Goal: Communication & Community: Answer question/provide support

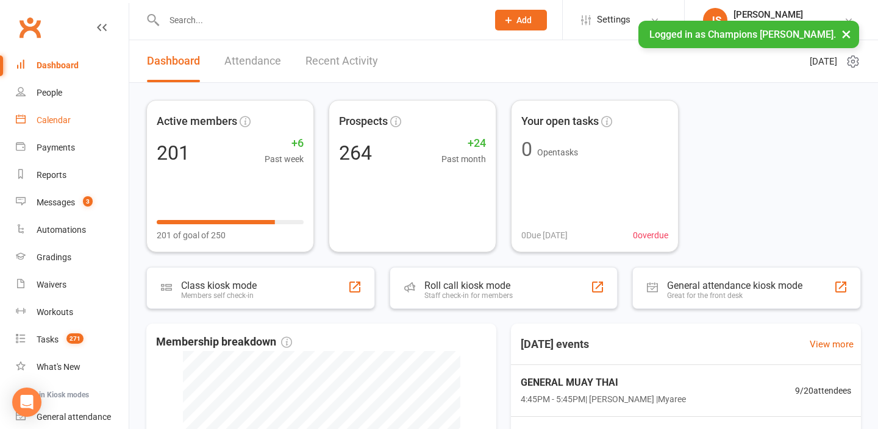
click at [65, 125] on link "Calendar" at bounding box center [72, 120] width 113 height 27
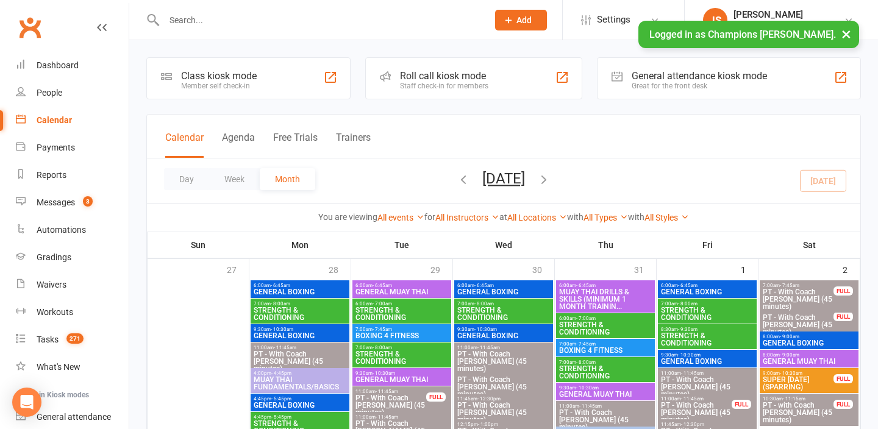
click at [217, 15] on input "text" at bounding box center [319, 20] width 319 height 17
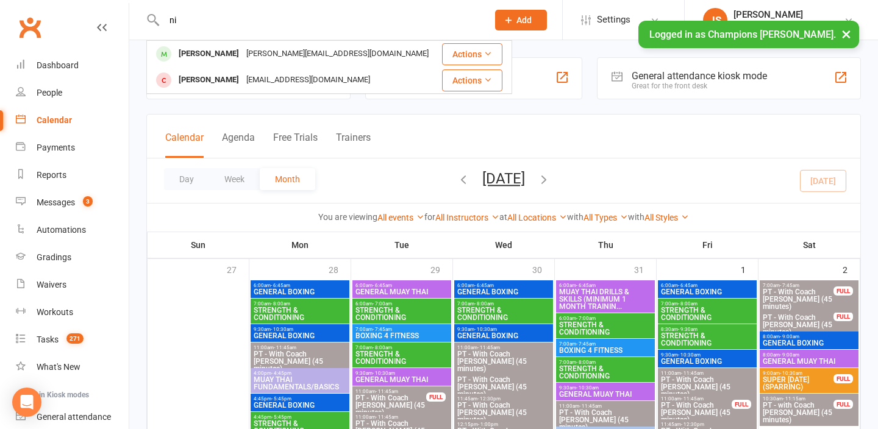
type input "n"
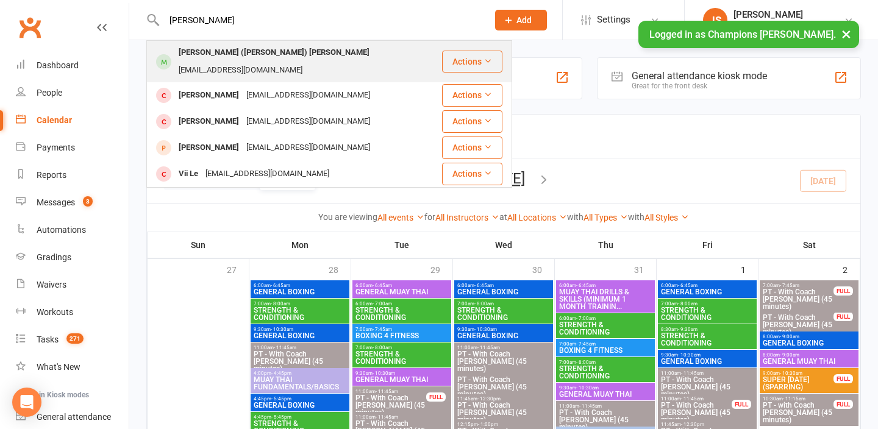
type input "leila"
click at [215, 54] on div "Leila (Lee-lah) Montgomery" at bounding box center [274, 53] width 198 height 18
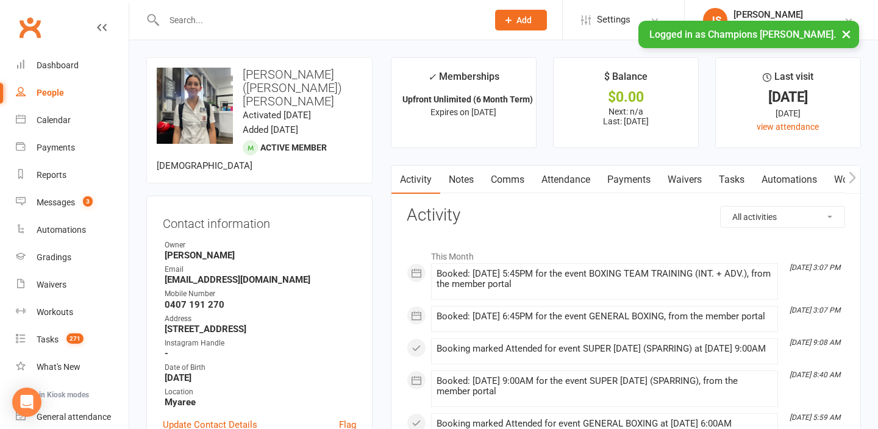
click at [515, 176] on link "Comms" at bounding box center [507, 180] width 51 height 28
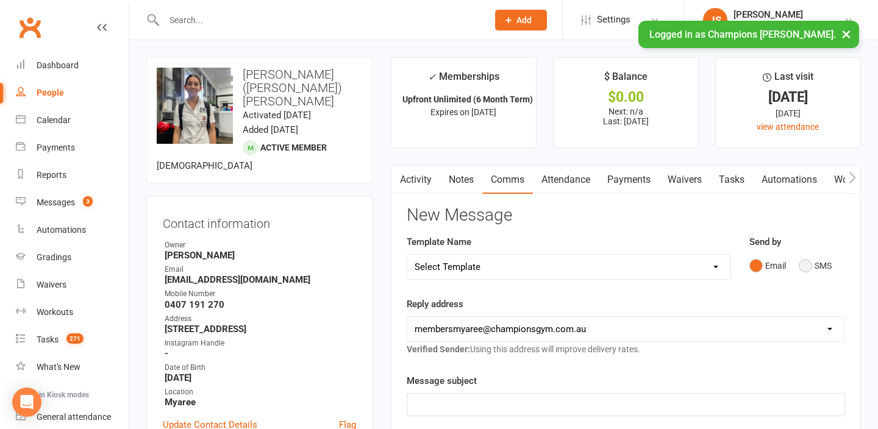
click at [820, 268] on button "SMS" at bounding box center [815, 265] width 33 height 23
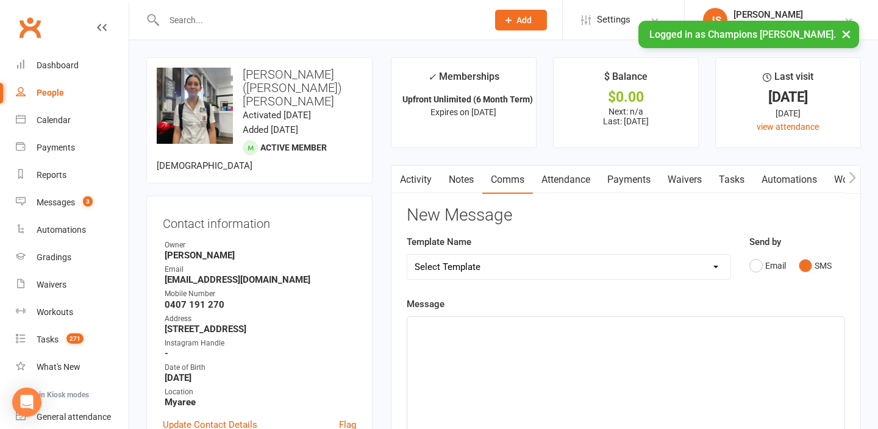
click at [552, 361] on div "﻿" at bounding box center [625, 408] width 437 height 183
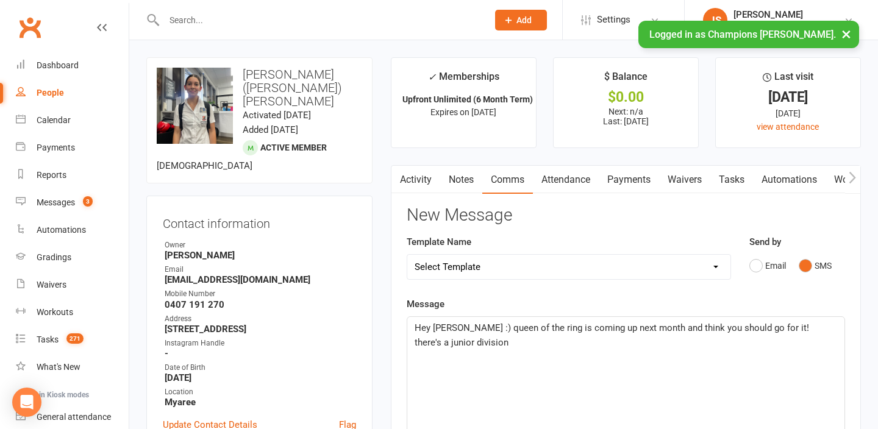
click at [757, 330] on span "Hey Leila :) queen of the ring is coming up next month and think you should go …" at bounding box center [613, 336] width 397 height 26
click at [445, 354] on div "Hey Leila :) queen of the ring is coming up next month and think you should go …" at bounding box center [625, 408] width 437 height 183
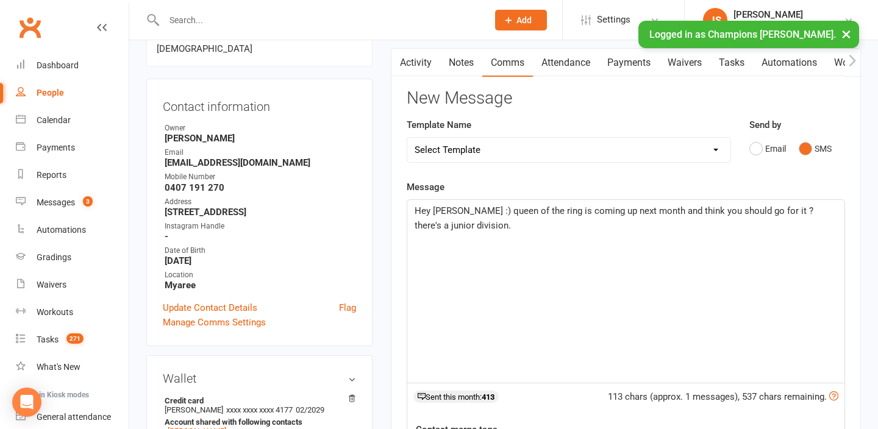
scroll to position [146, 0]
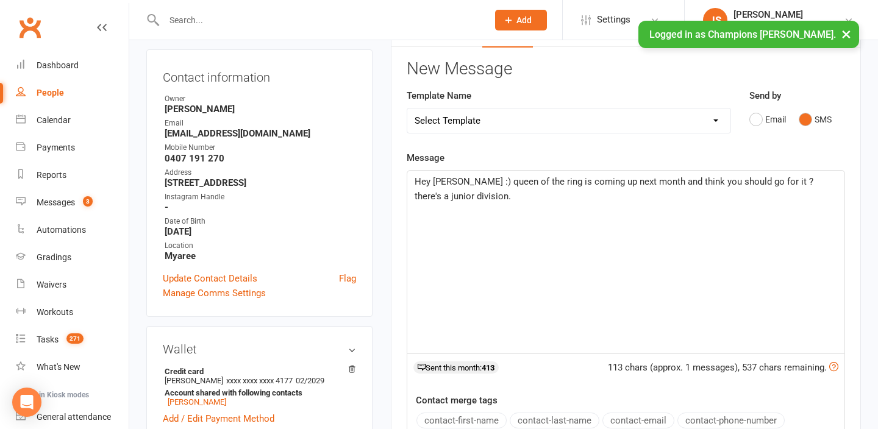
click at [760, 184] on span "Hey Leila :) queen of the ring is coming up next month and think you should go …" at bounding box center [614, 189] width 399 height 26
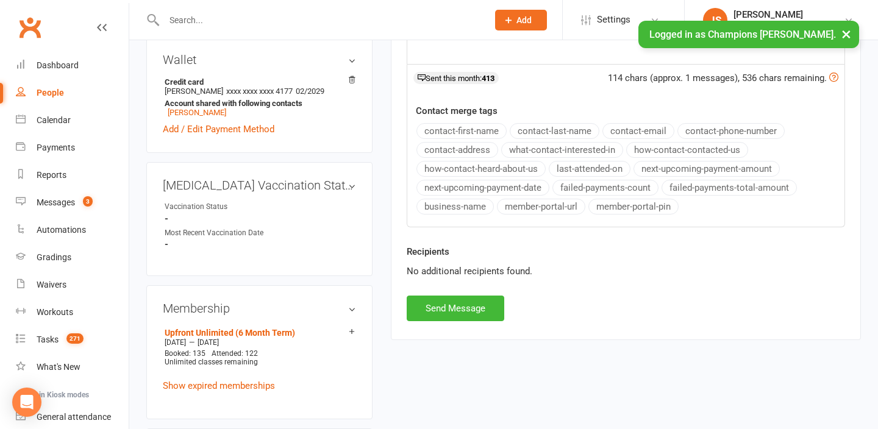
scroll to position [437, 0]
click at [496, 299] on button "Send Message" at bounding box center [456, 308] width 98 height 26
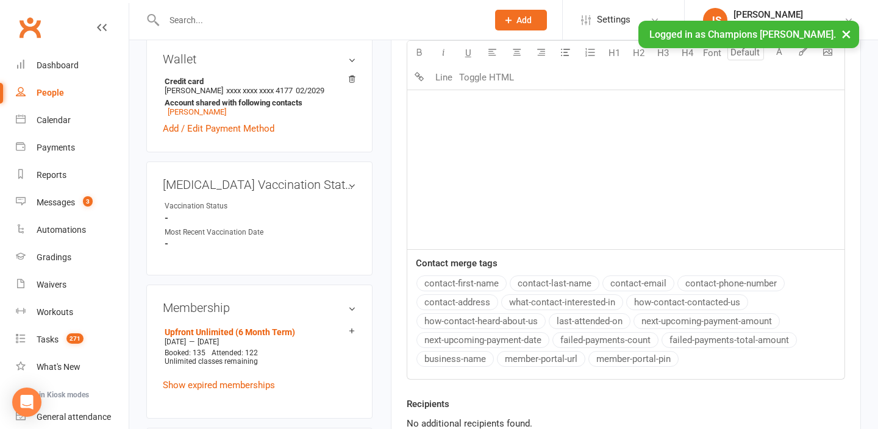
click at [314, 22] on input "text" at bounding box center [319, 20] width 319 height 17
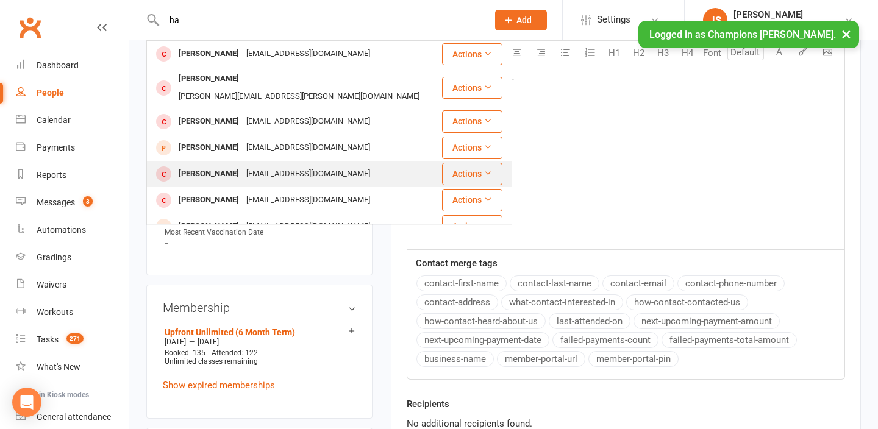
type input "h"
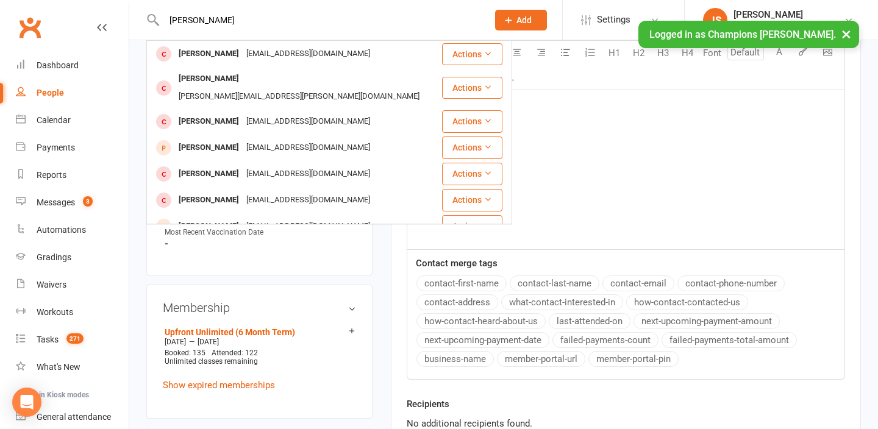
type input "harry"
click at [557, 76] on div "U H1 H2 H3 H4 Font A Line Toggle HTML" at bounding box center [626, 65] width 439 height 50
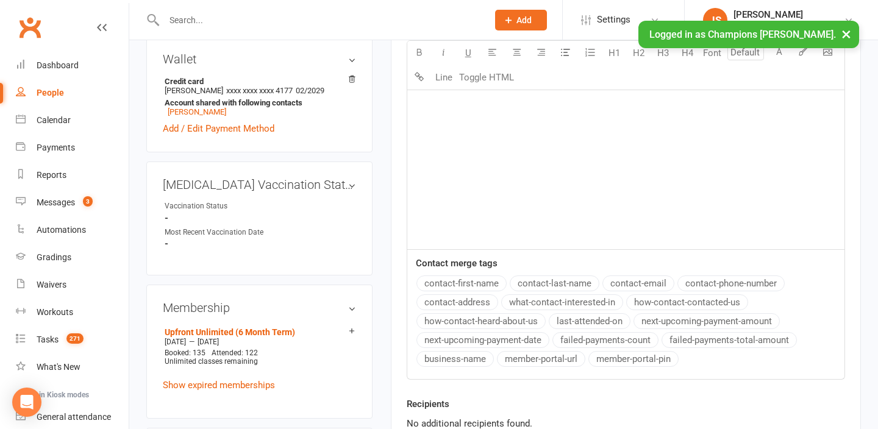
click at [556, 156] on div "﻿" at bounding box center [625, 157] width 437 height 183
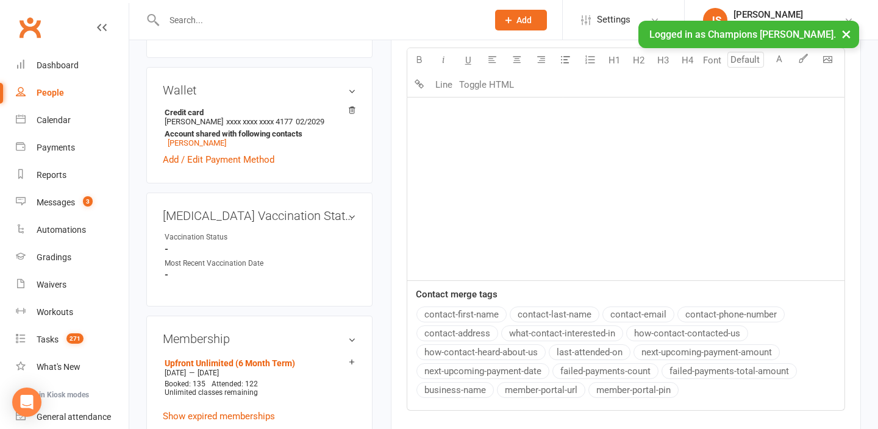
scroll to position [0, 0]
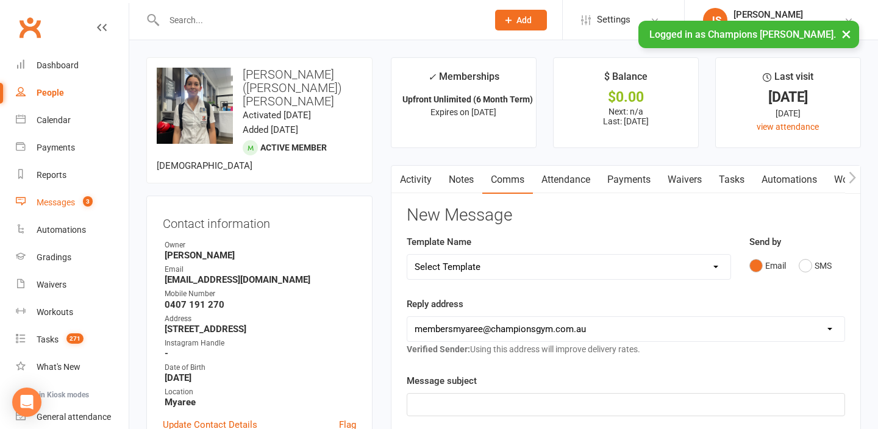
click at [65, 201] on div "Messages" at bounding box center [56, 203] width 38 height 10
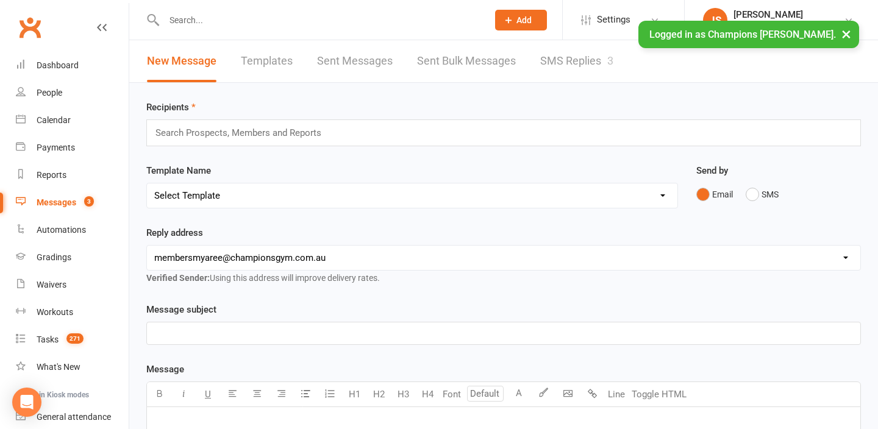
click at [592, 62] on link "SMS Replies 3" at bounding box center [576, 61] width 73 height 42
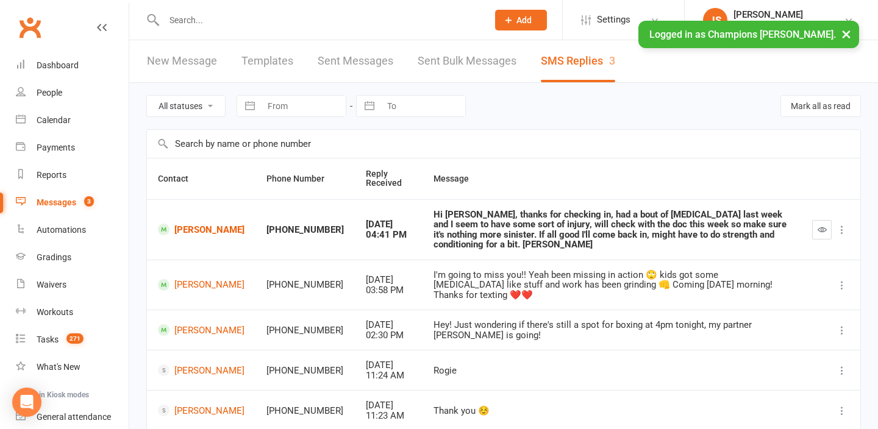
click at [379, 29] on div at bounding box center [312, 20] width 333 height 40
click at [848, 35] on button "×" at bounding box center [847, 34] width 22 height 26
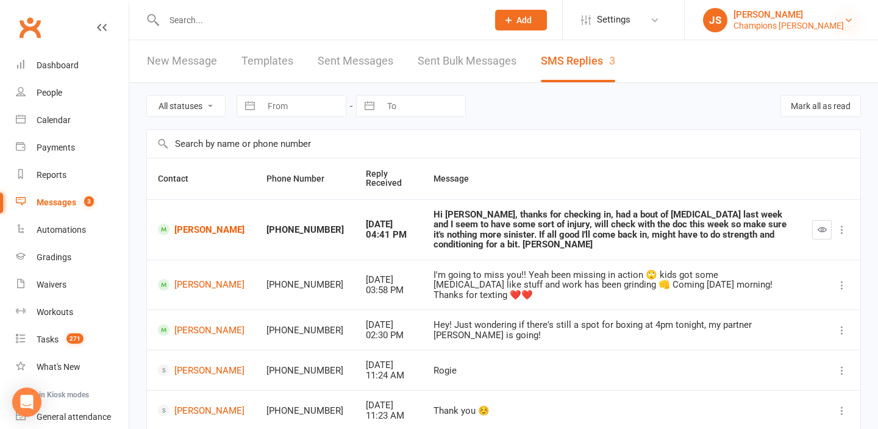
click at [847, 23] on icon at bounding box center [849, 20] width 10 height 10
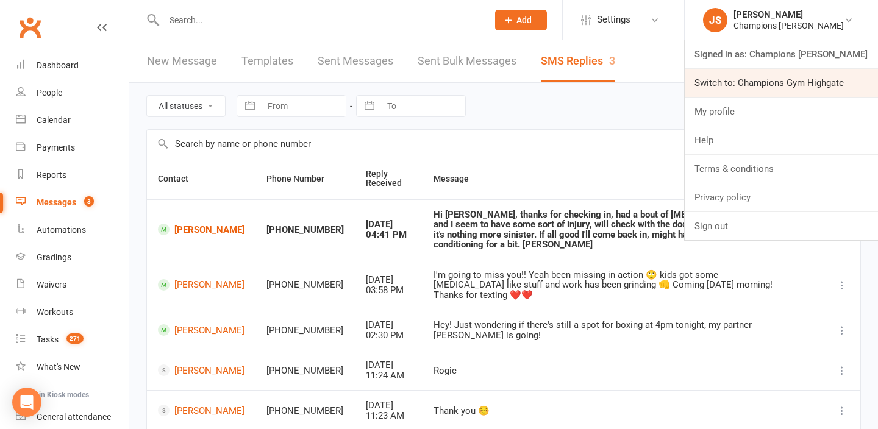
click at [821, 76] on link "Switch to: Champions Gym Highgate" at bounding box center [781, 83] width 193 height 28
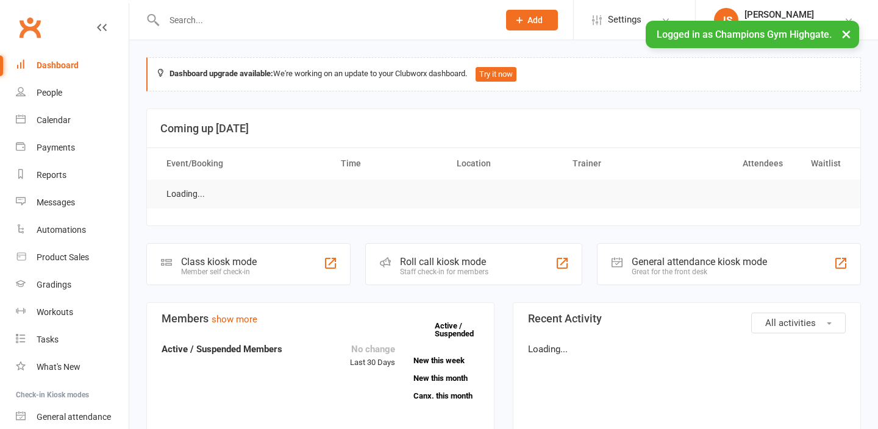
click at [334, 29] on div at bounding box center [318, 20] width 344 height 40
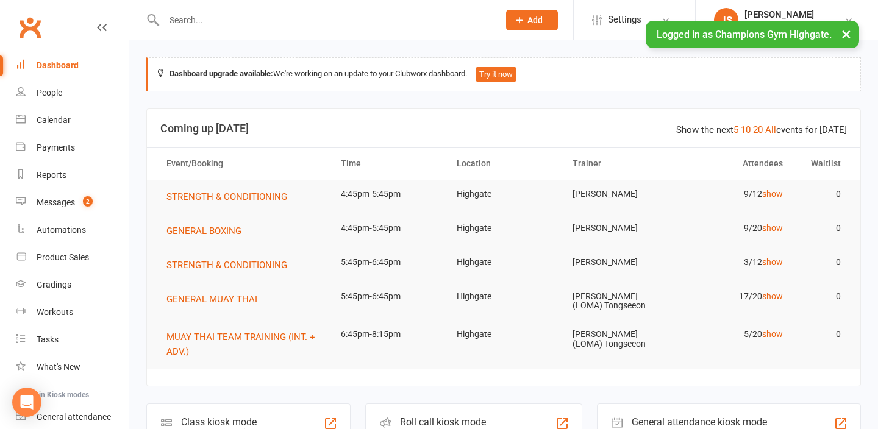
click at [327, 24] on input "text" at bounding box center [325, 20] width 330 height 17
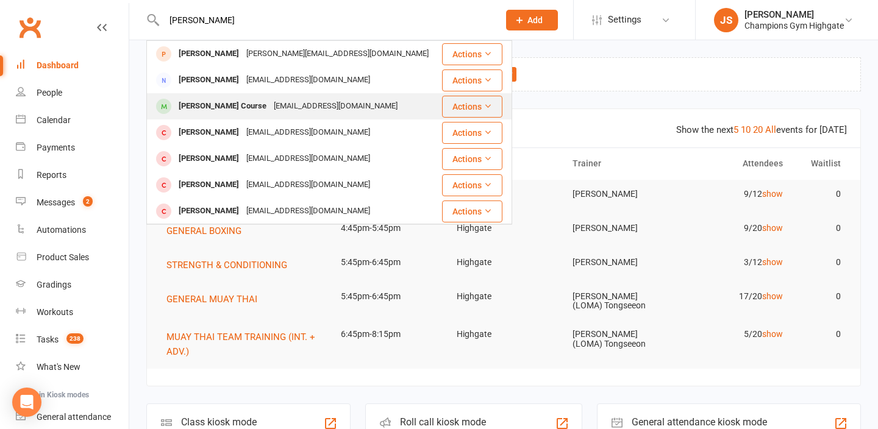
type input "harry"
click at [270, 104] on div "harrycourse@yahoo.co.uk" at bounding box center [335, 107] width 131 height 18
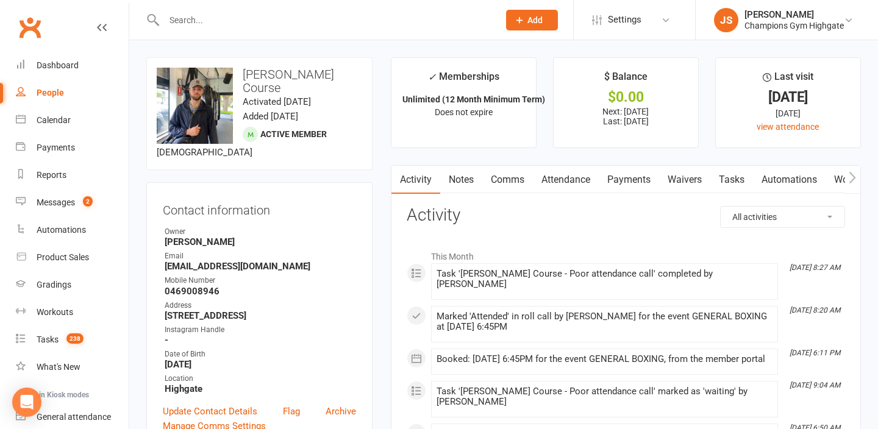
click at [505, 179] on link "Comms" at bounding box center [507, 180] width 51 height 28
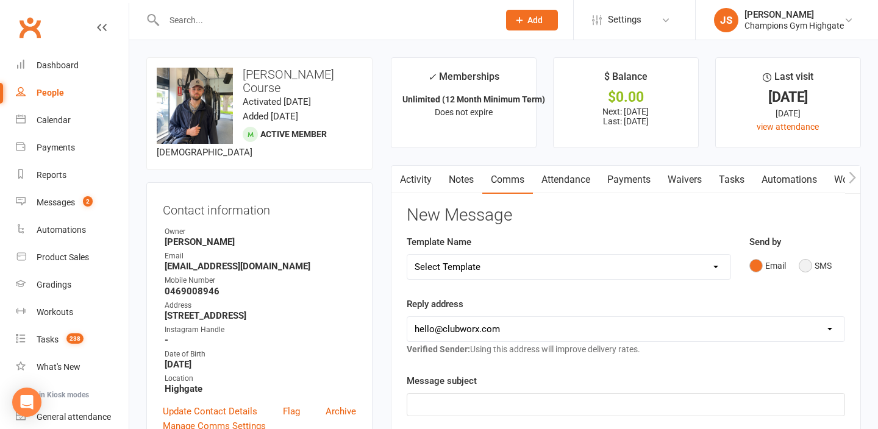
click at [809, 271] on button "SMS" at bounding box center [815, 265] width 33 height 23
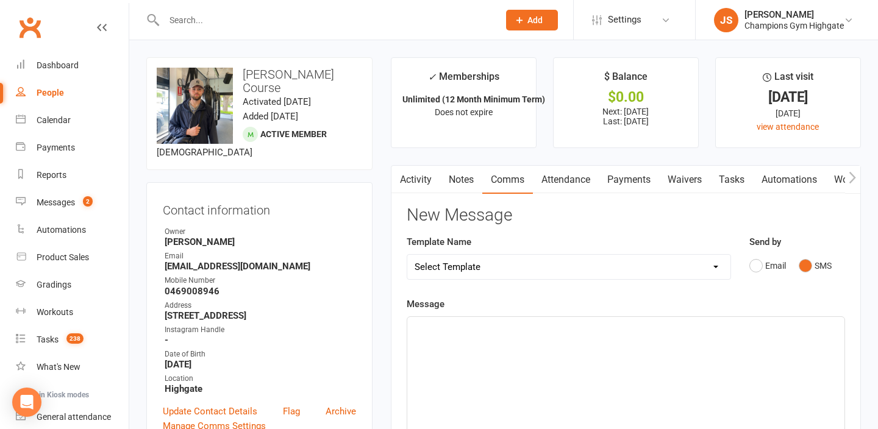
click at [675, 350] on div "﻿" at bounding box center [625, 408] width 437 height 183
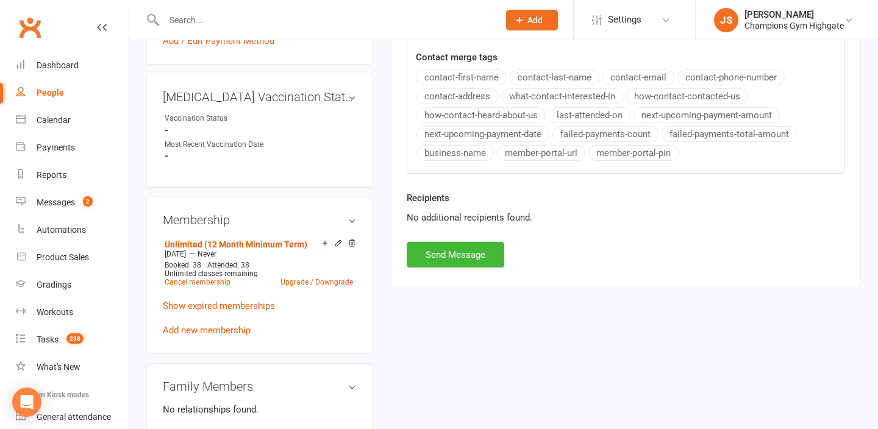
scroll to position [495, 0]
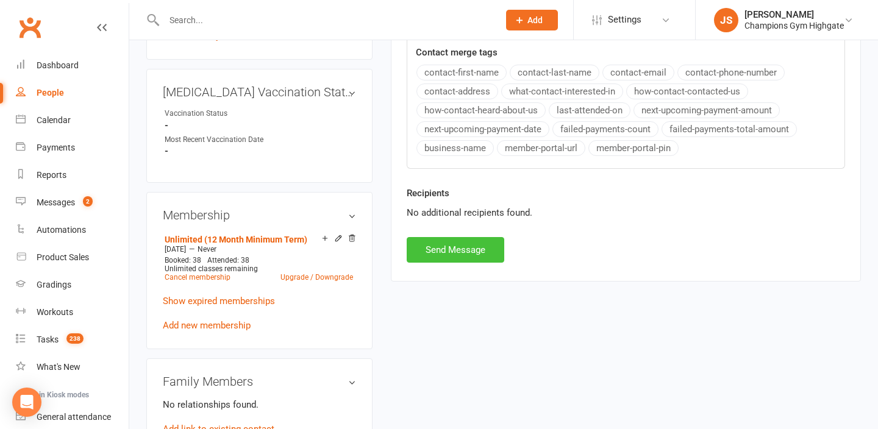
click at [480, 254] on button "Send Message" at bounding box center [456, 250] width 98 height 26
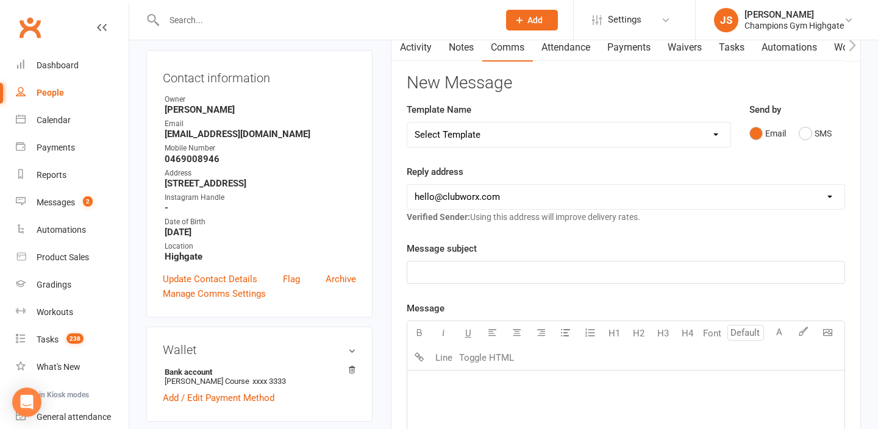
scroll to position [128, 0]
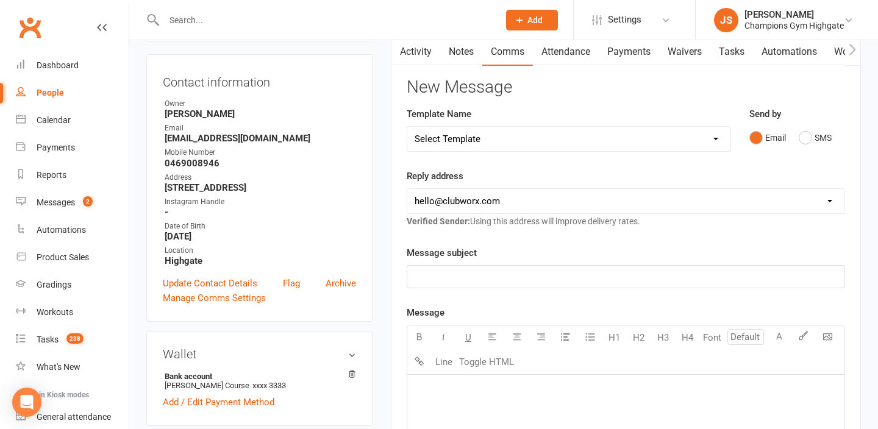
click at [361, 24] on input "text" at bounding box center [325, 20] width 330 height 17
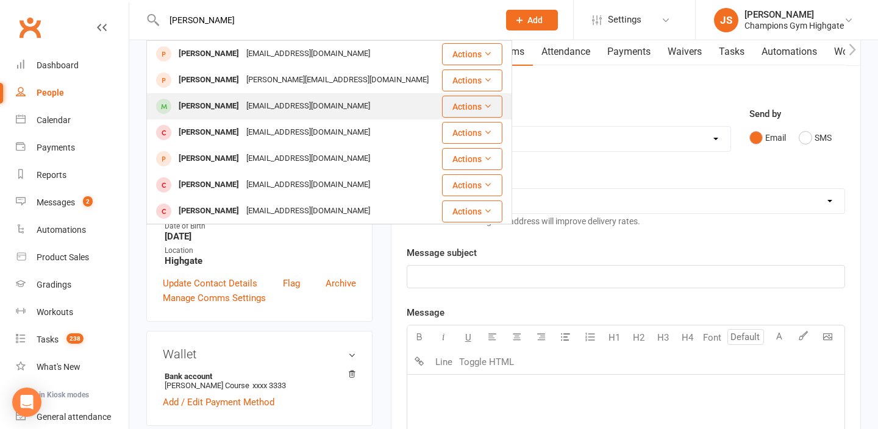
type input "jason"
click at [243, 101] on div "jaypark2811@gmail.com" at bounding box center [308, 107] width 131 height 18
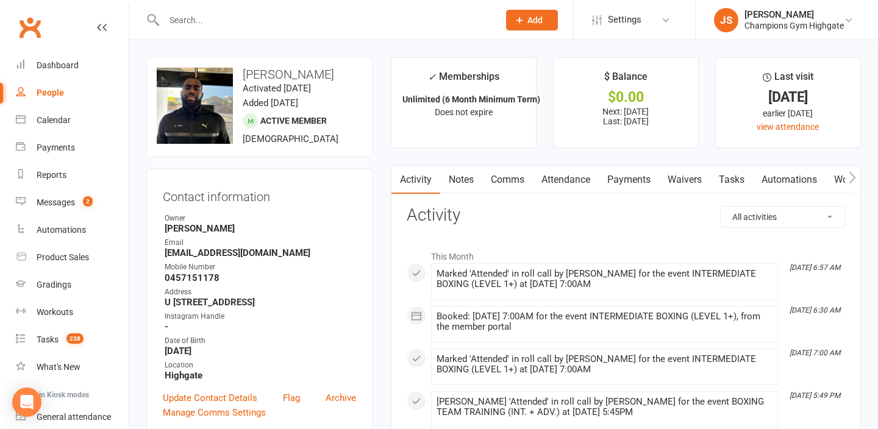
click at [502, 179] on link "Comms" at bounding box center [507, 180] width 51 height 28
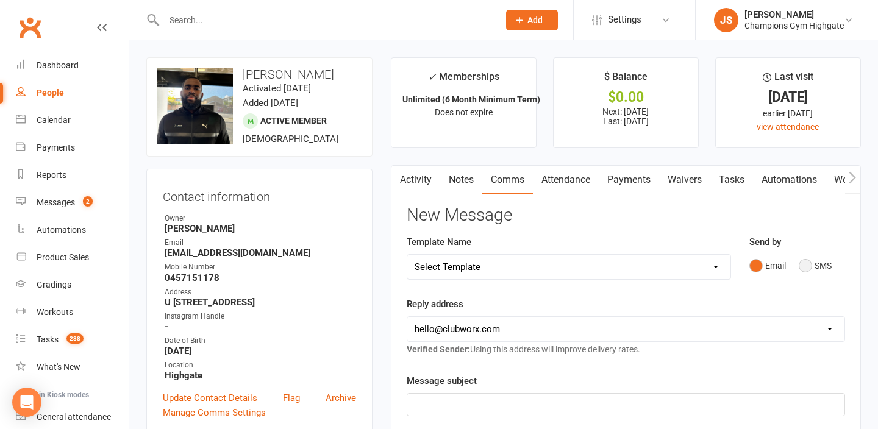
click at [807, 270] on button "SMS" at bounding box center [815, 265] width 33 height 23
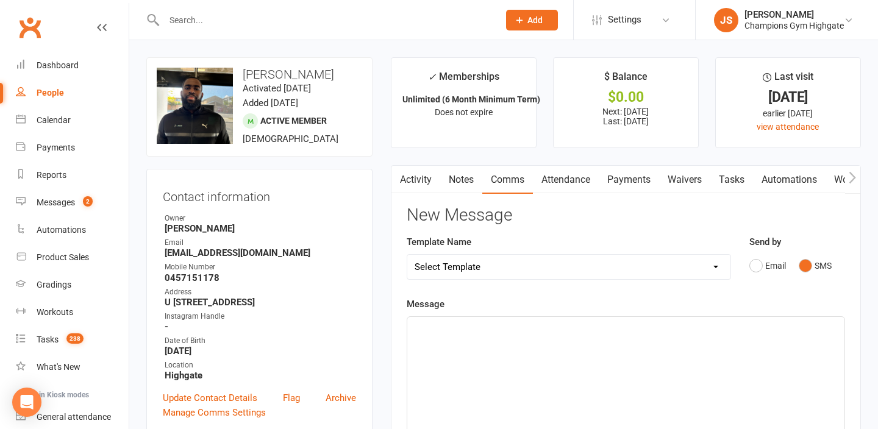
click at [744, 335] on div "﻿" at bounding box center [625, 408] width 437 height 183
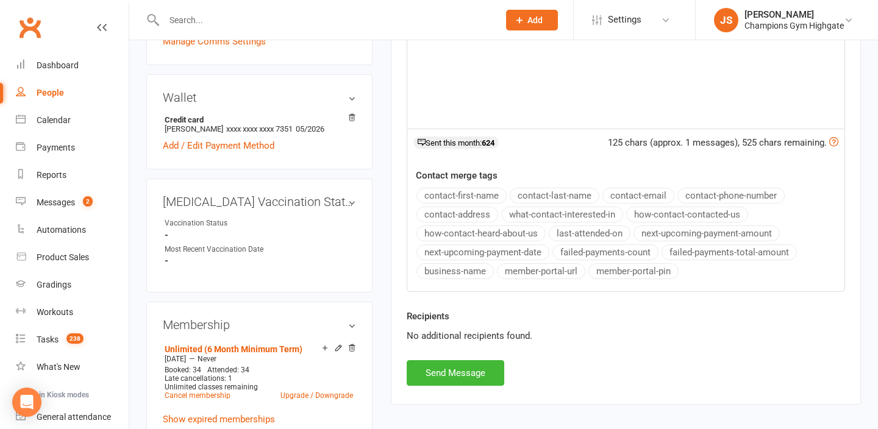
scroll to position [372, 0]
click at [493, 366] on button "Send Message" at bounding box center [456, 373] width 98 height 26
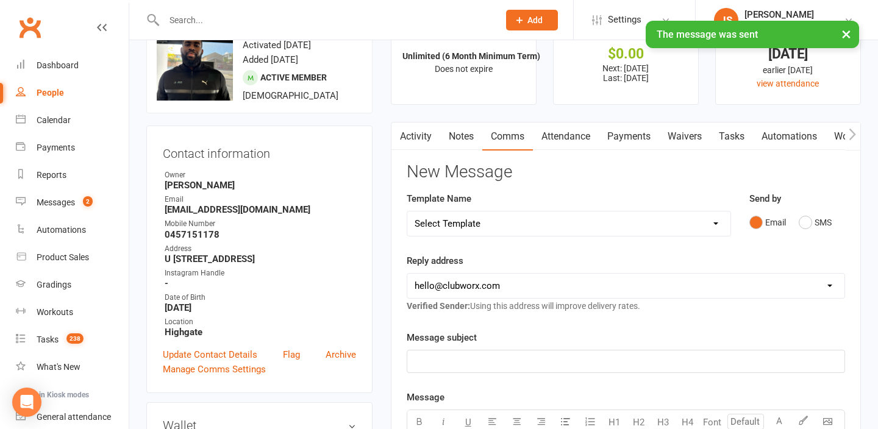
scroll to position [0, 0]
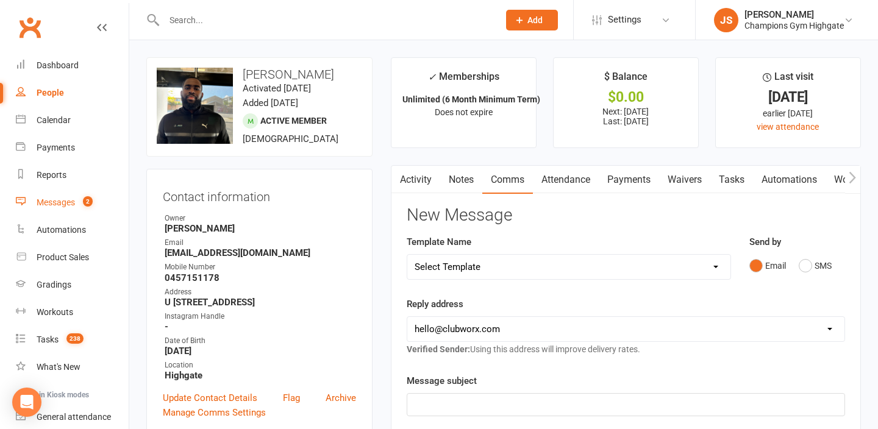
click at [62, 207] on link "Messages 2" at bounding box center [72, 202] width 113 height 27
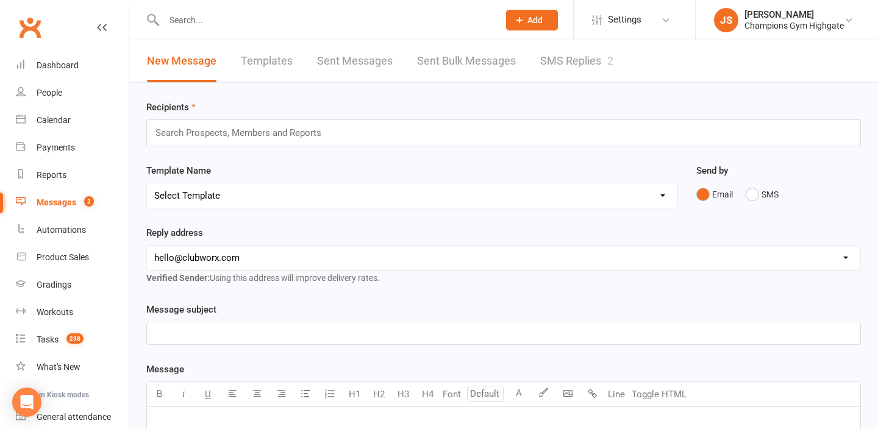
click at [587, 60] on link "SMS Replies 2" at bounding box center [576, 61] width 73 height 42
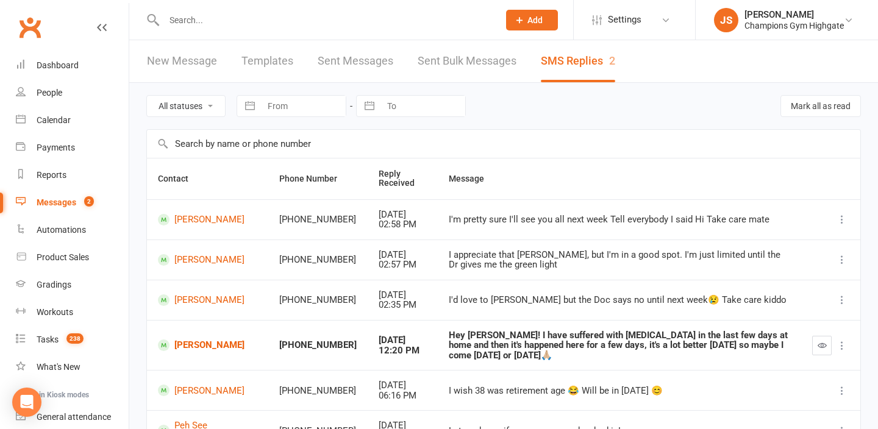
click at [369, 22] on input "text" at bounding box center [325, 20] width 330 height 17
click at [319, 23] on input "text" at bounding box center [325, 20] width 330 height 17
click at [309, 26] on input "text" at bounding box center [325, 20] width 330 height 17
click at [236, 20] on input "text" at bounding box center [325, 20] width 330 height 17
click at [254, 24] on input "text" at bounding box center [325, 20] width 330 height 17
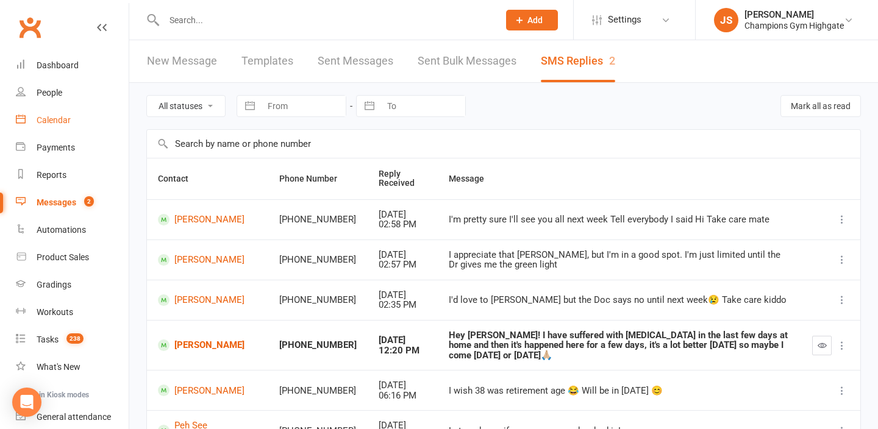
click at [48, 126] on link "Calendar" at bounding box center [72, 120] width 113 height 27
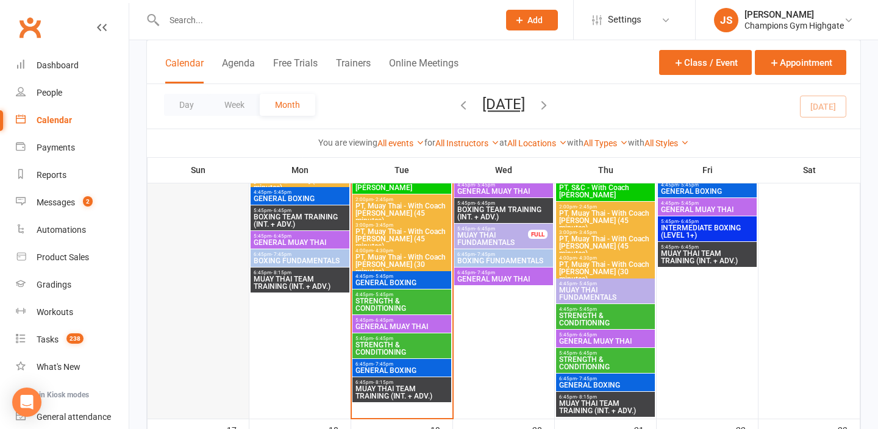
scroll to position [1705, 0]
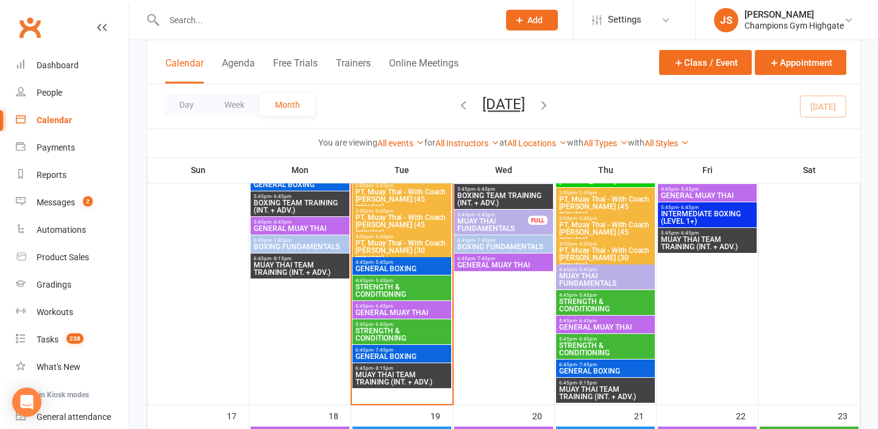
click at [373, 258] on div "4:45pm - 5:45pm GENERAL BOXING" at bounding box center [402, 266] width 99 height 18
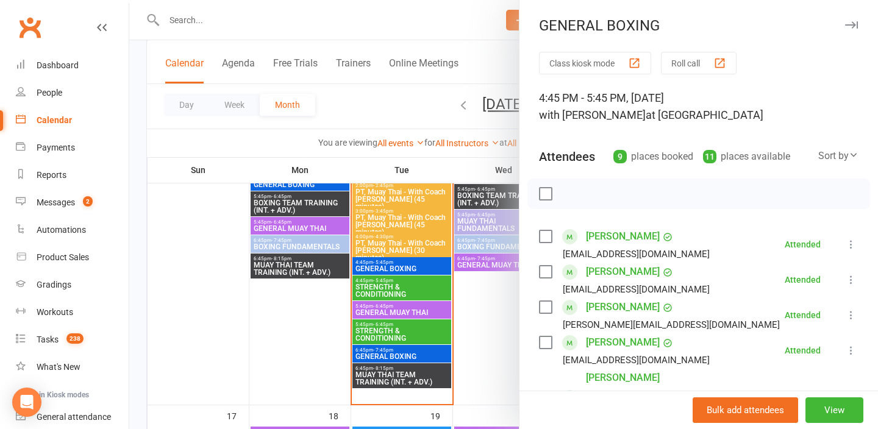
click at [492, 348] on div at bounding box center [503, 214] width 749 height 429
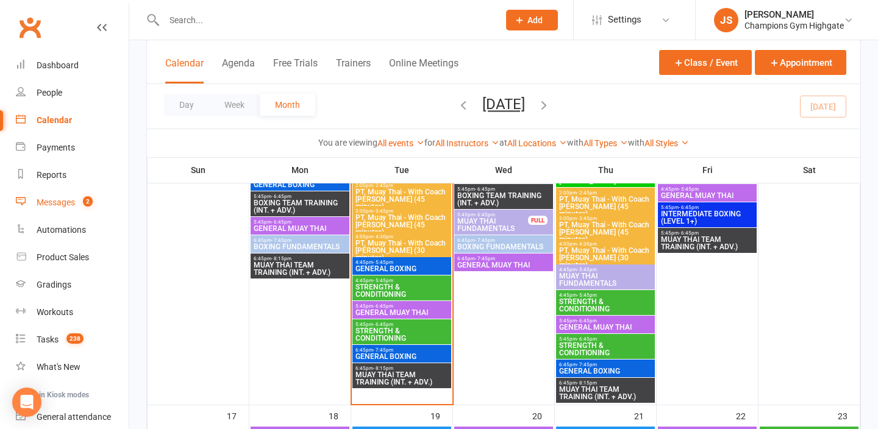
click at [51, 207] on link "Messages 2" at bounding box center [72, 202] width 113 height 27
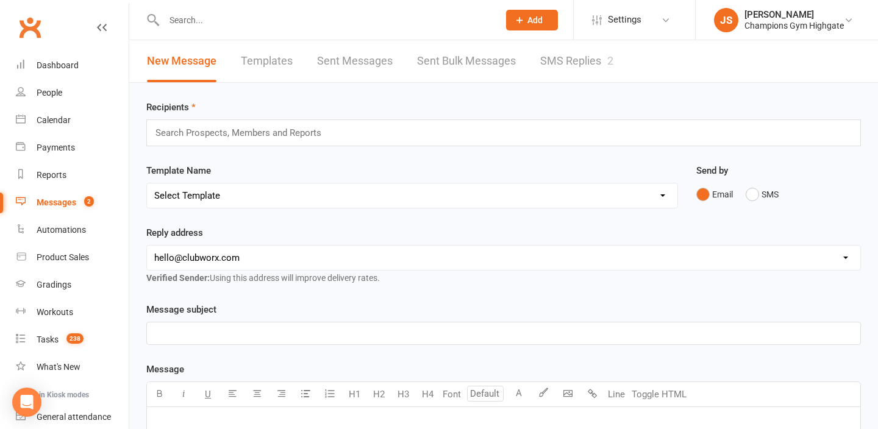
click at [567, 63] on link "SMS Replies 2" at bounding box center [576, 61] width 73 height 42
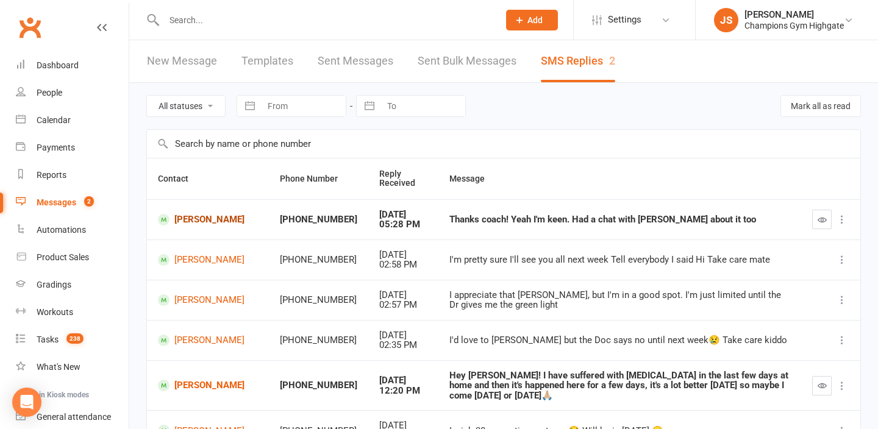
click at [181, 223] on link "Jason Park" at bounding box center [208, 220] width 100 height 12
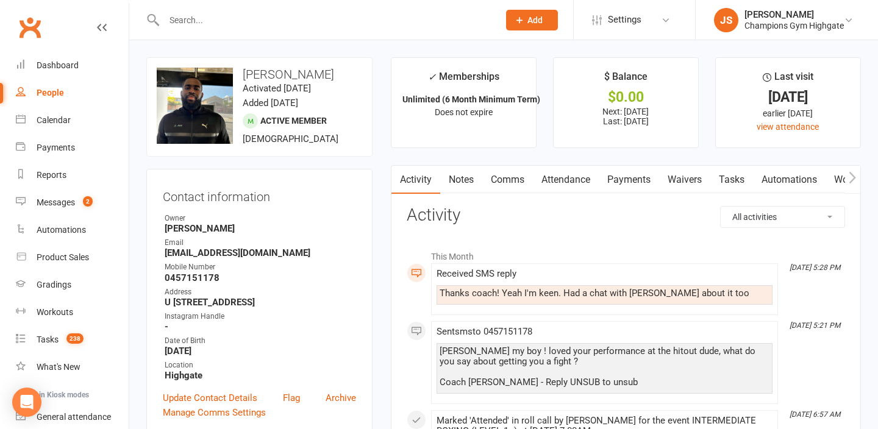
click at [509, 182] on link "Comms" at bounding box center [507, 180] width 51 height 28
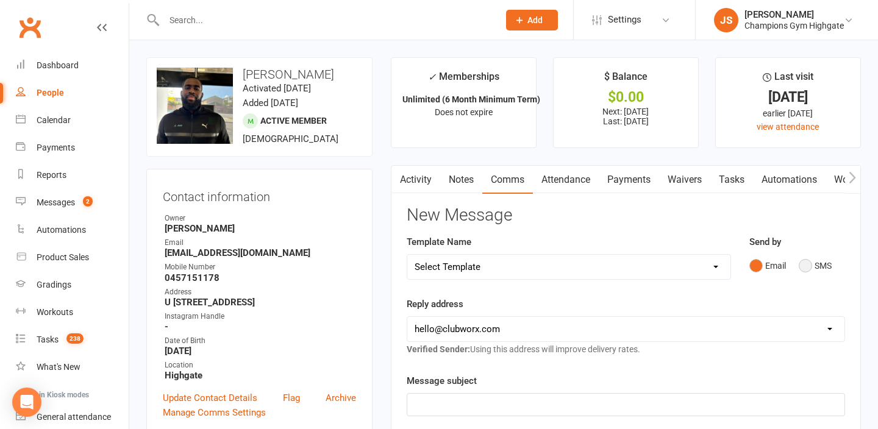
click at [812, 266] on button "SMS" at bounding box center [815, 265] width 33 height 23
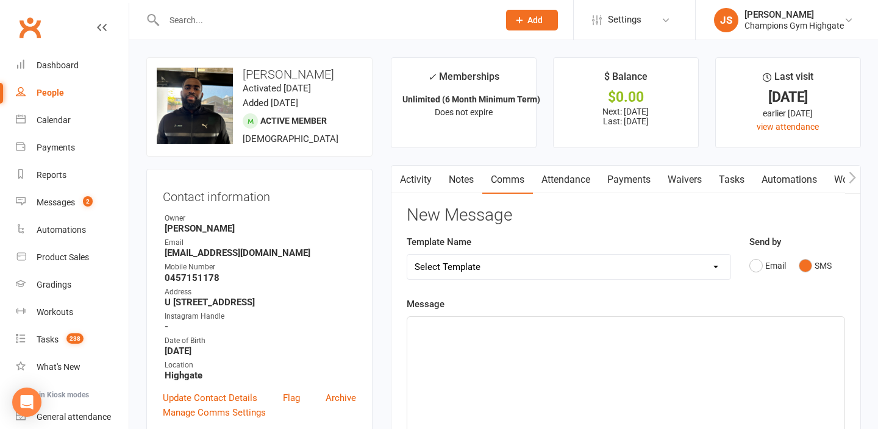
click at [628, 365] on div "﻿" at bounding box center [625, 408] width 437 height 183
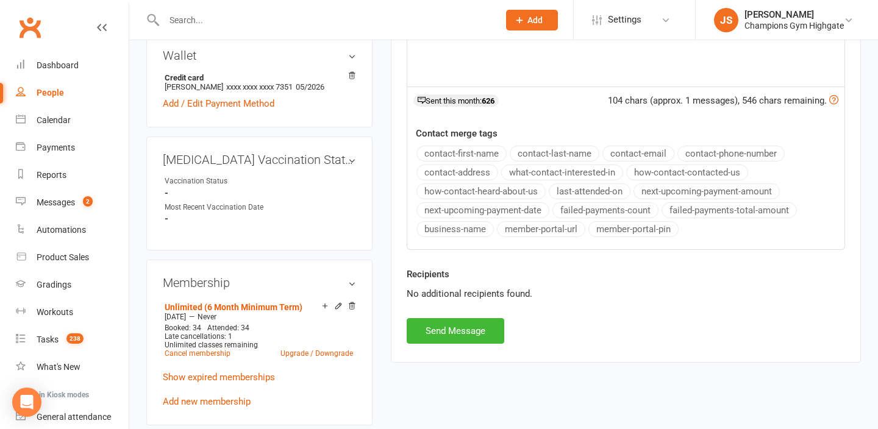
scroll to position [423, 0]
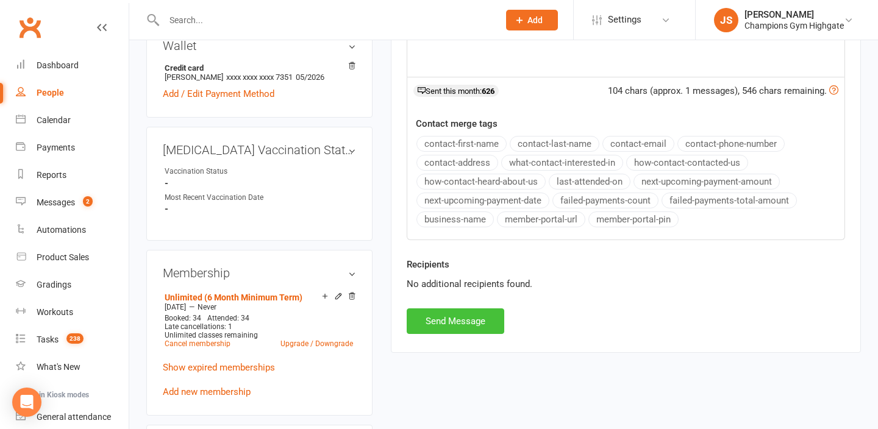
click at [461, 323] on button "Send Message" at bounding box center [456, 322] width 98 height 26
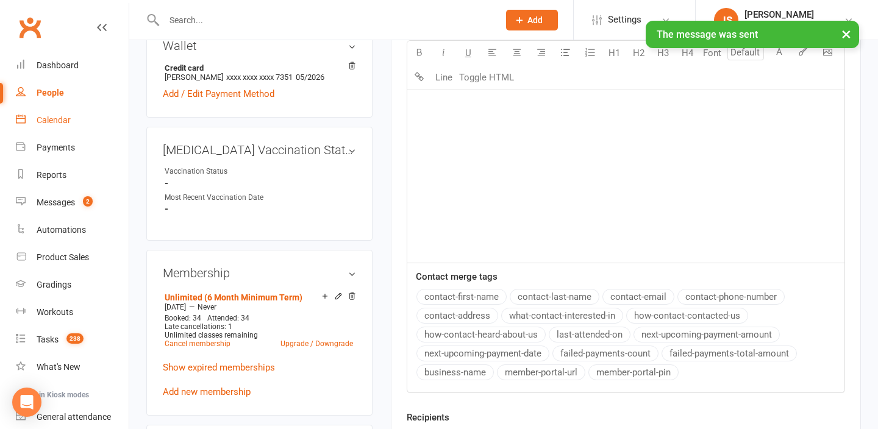
click at [54, 116] on div "Calendar" at bounding box center [54, 120] width 34 height 10
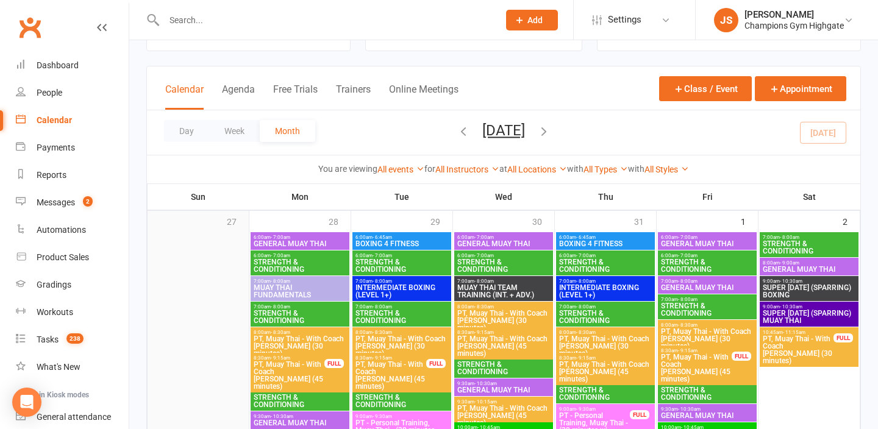
scroll to position [49, 0]
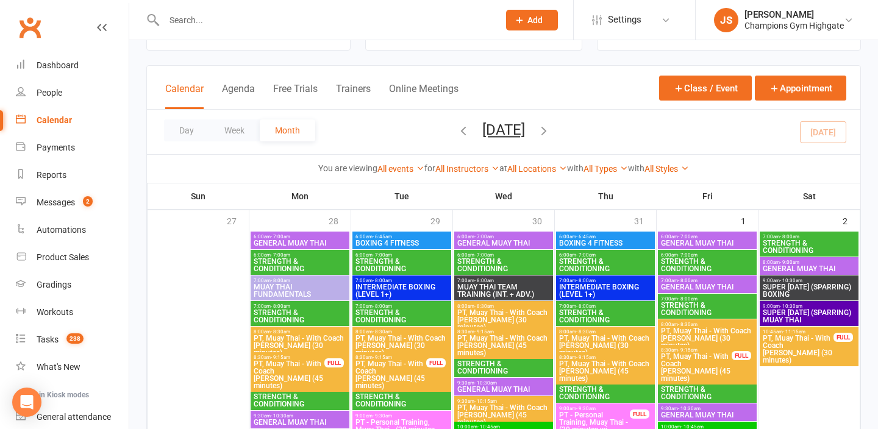
click at [219, 23] on input "text" at bounding box center [325, 20] width 330 height 17
click at [789, 24] on div "Champions Gym Highgate" at bounding box center [794, 25] width 99 height 11
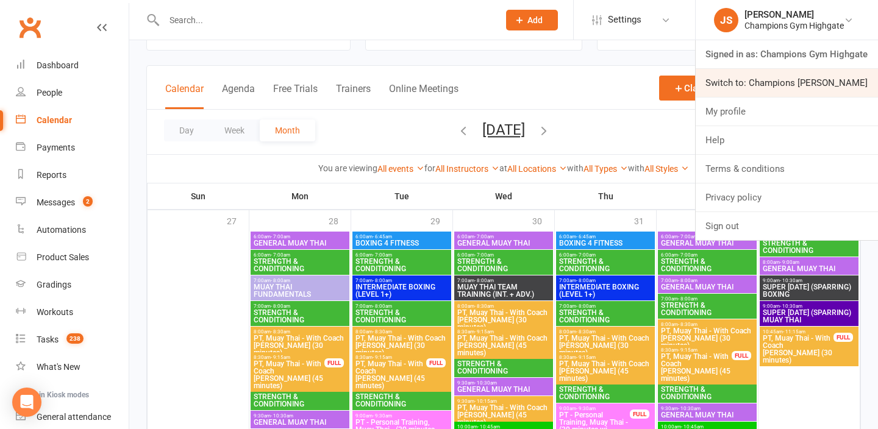
click at [783, 84] on link "Switch to: Champions Gym Myaree" at bounding box center [787, 83] width 182 height 28
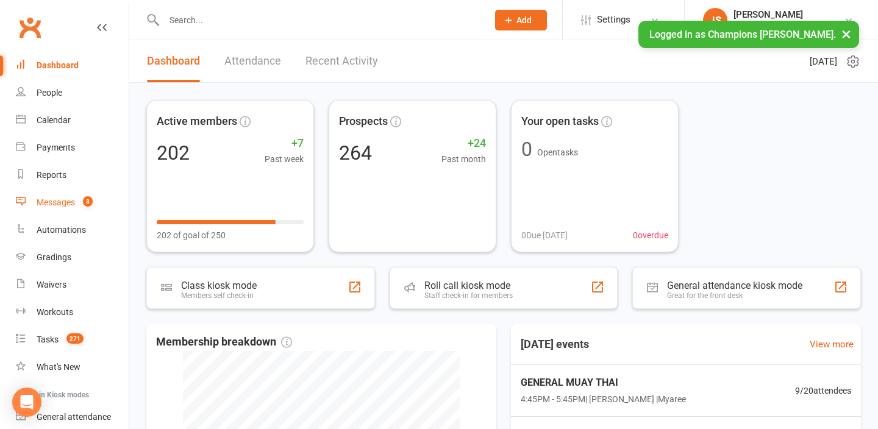
click at [78, 201] on count-badge "3" at bounding box center [85, 203] width 16 height 10
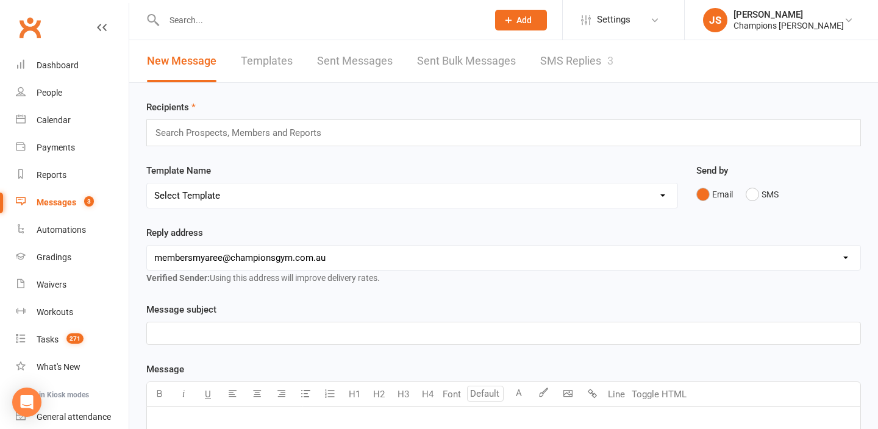
click at [558, 70] on link "SMS Replies 3" at bounding box center [576, 61] width 73 height 42
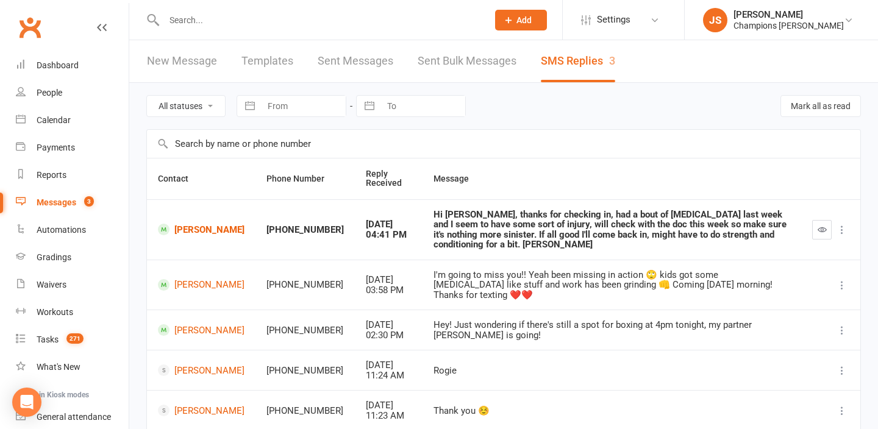
click at [207, 24] on input "text" at bounding box center [319, 20] width 319 height 17
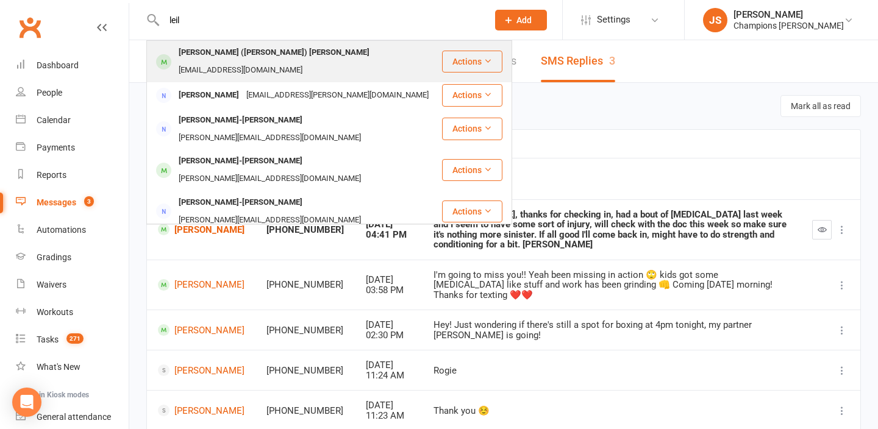
type input "leil"
click at [228, 62] on div "Leila (Lee-lah) Montgomery" at bounding box center [274, 53] width 198 height 18
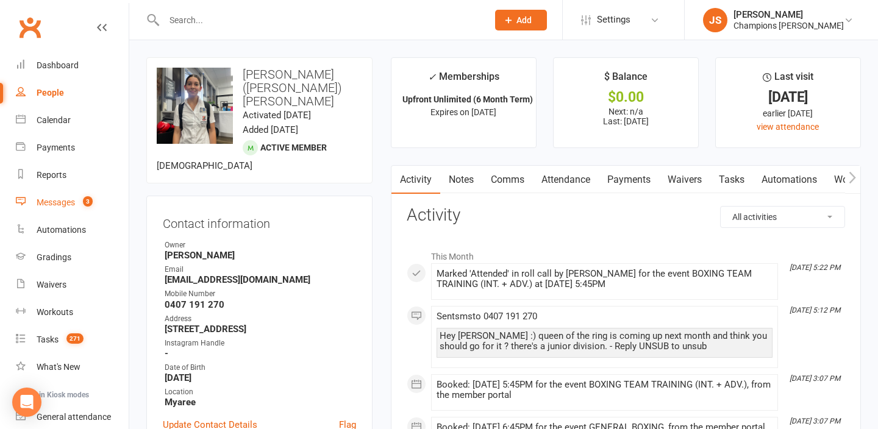
click at [57, 198] on div "Messages" at bounding box center [56, 203] width 38 height 10
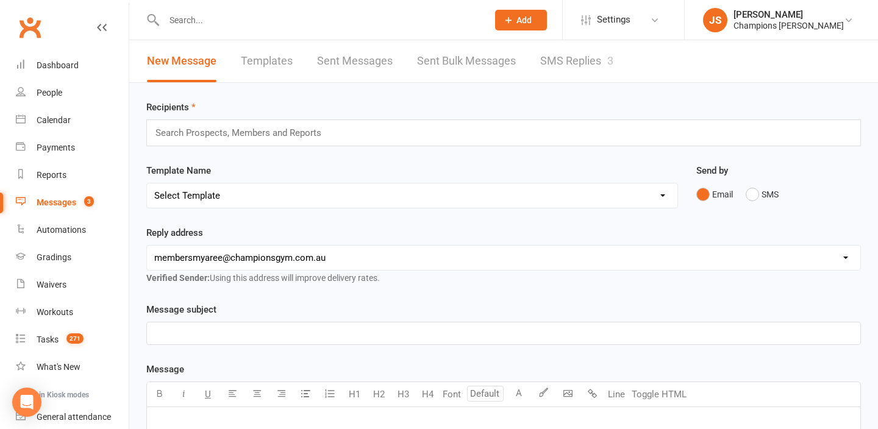
click at [57, 198] on div "Messages" at bounding box center [57, 203] width 40 height 10
click at [589, 59] on link "SMS Replies 3" at bounding box center [576, 61] width 73 height 42
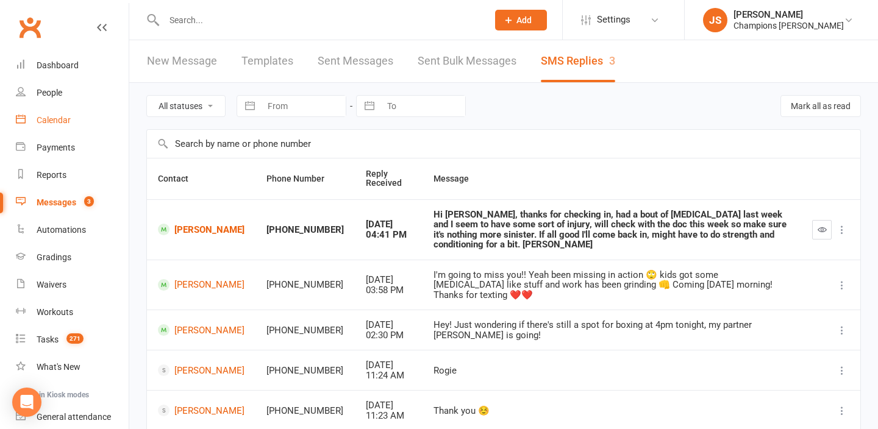
click at [54, 121] on div "Calendar" at bounding box center [54, 120] width 34 height 10
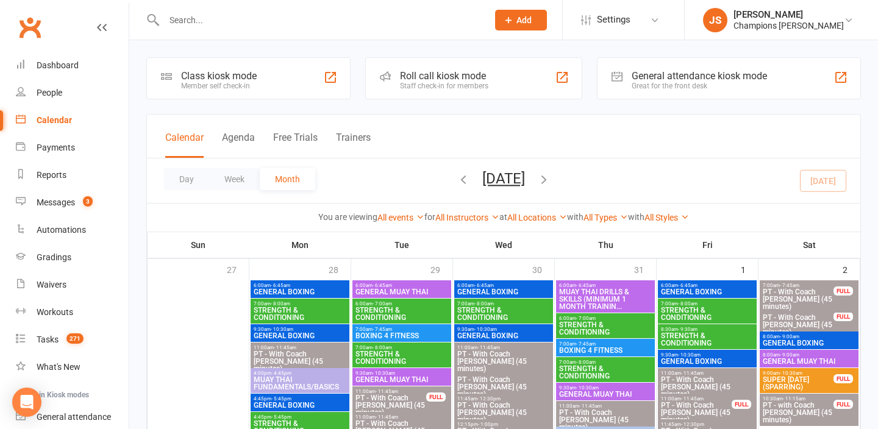
click at [46, 125] on div "Calendar" at bounding box center [54, 120] width 35 height 10
click at [57, 122] on div "Calendar" at bounding box center [54, 120] width 35 height 10
click at [58, 213] on link "Messages 3" at bounding box center [72, 202] width 113 height 27
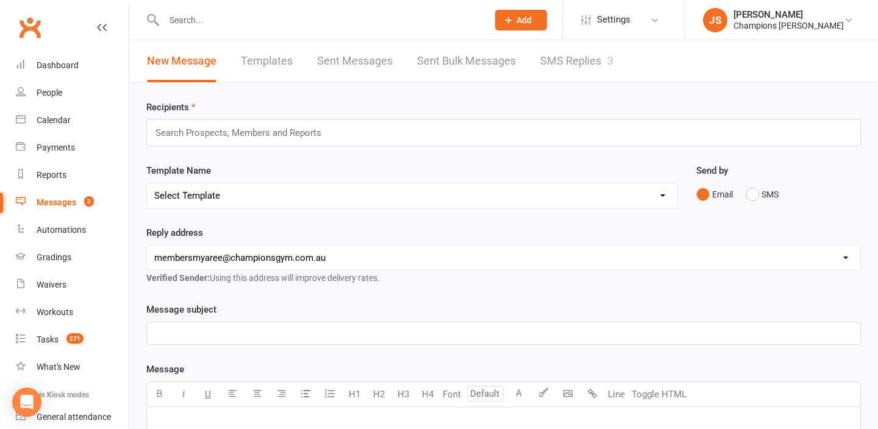
click at [594, 58] on link "SMS Replies 3" at bounding box center [576, 61] width 73 height 42
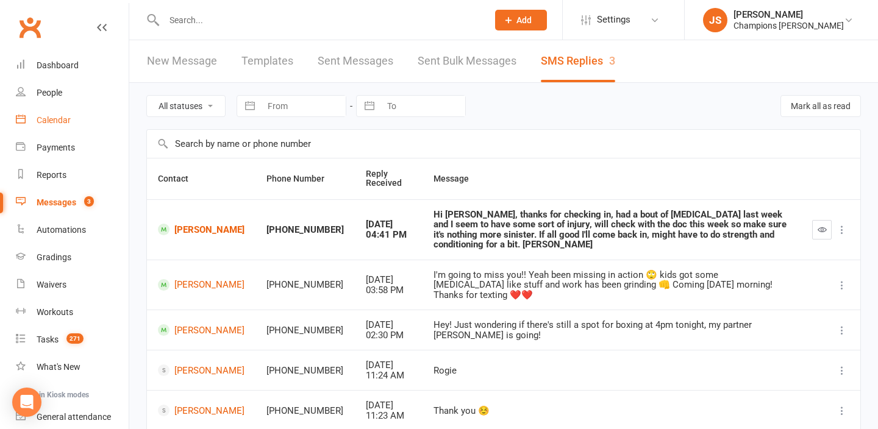
click at [54, 125] on link "Calendar" at bounding box center [72, 120] width 113 height 27
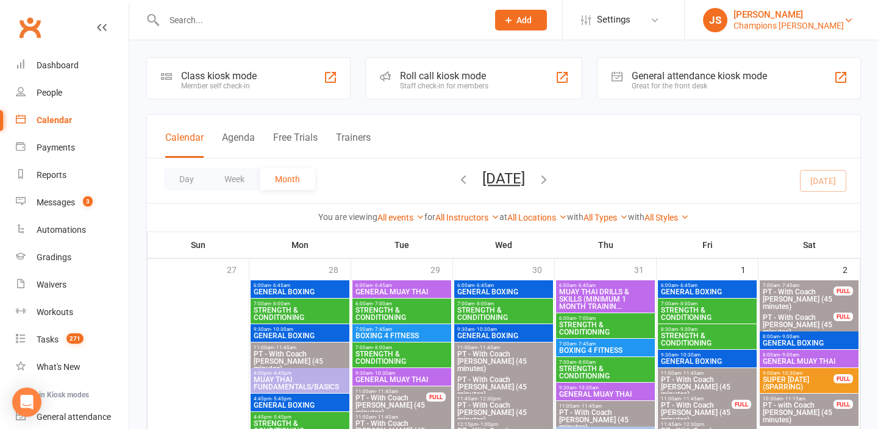
click at [758, 26] on div "Champions [PERSON_NAME]" at bounding box center [789, 25] width 110 height 11
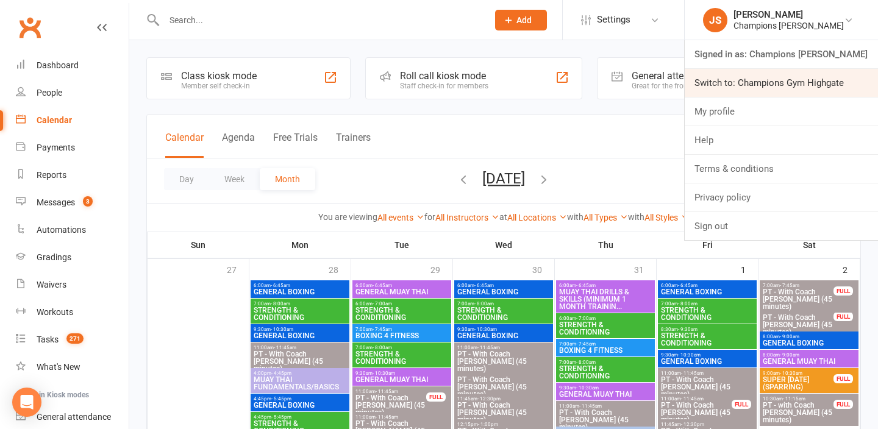
click at [743, 90] on link "Switch to: Champions Gym Highgate" at bounding box center [781, 83] width 193 height 28
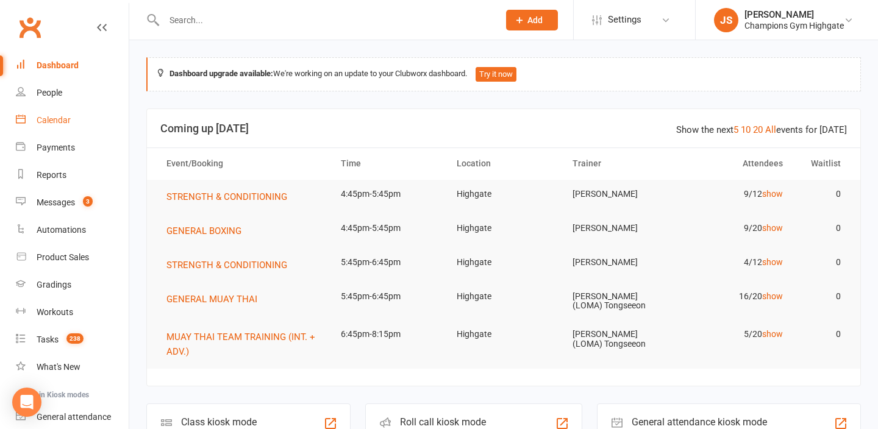
click at [66, 123] on div "Calendar" at bounding box center [54, 120] width 34 height 10
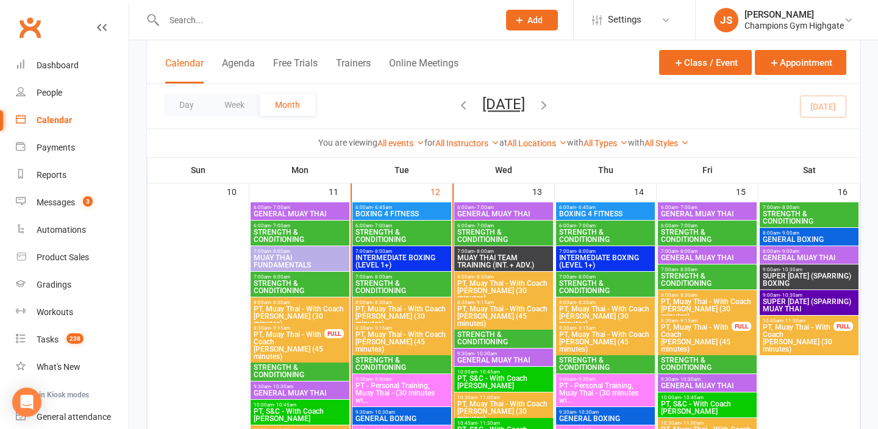
scroll to position [1257, 0]
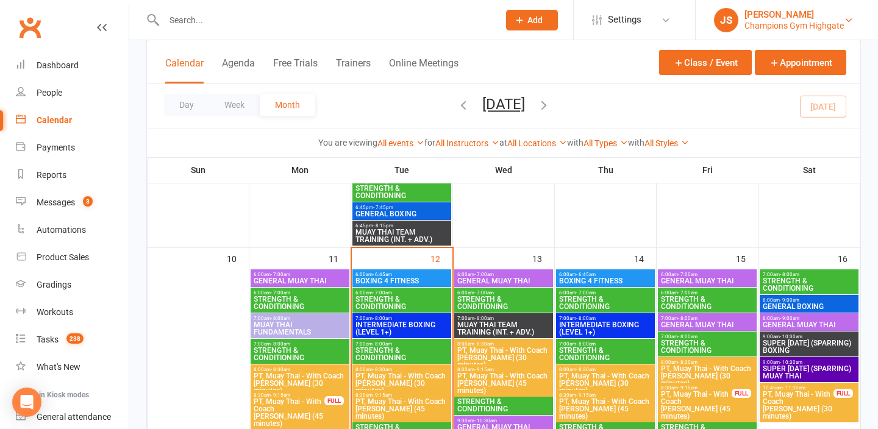
click at [792, 23] on div "Champions Gym Highgate" at bounding box center [794, 25] width 99 height 11
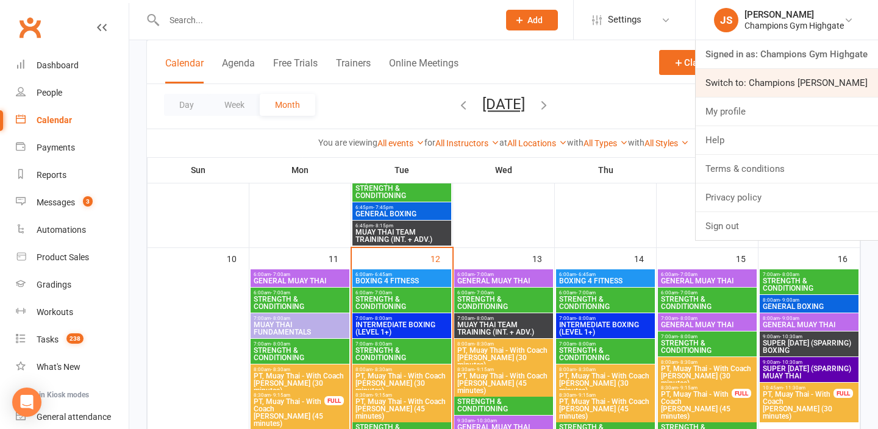
click at [778, 82] on link "Switch to: Champions [PERSON_NAME]" at bounding box center [787, 83] width 182 height 28
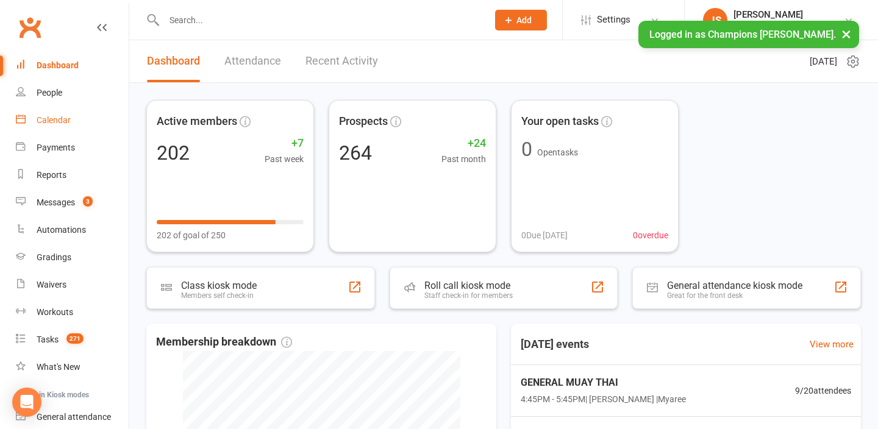
click at [57, 122] on div "Calendar" at bounding box center [54, 120] width 34 height 10
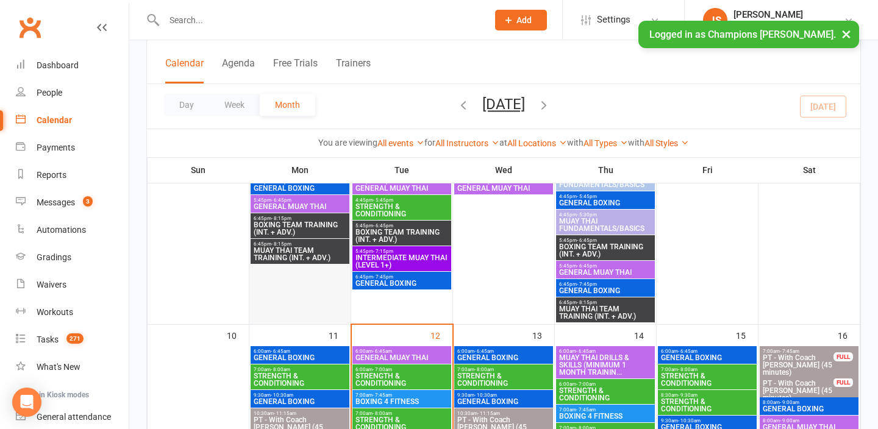
scroll to position [629, 0]
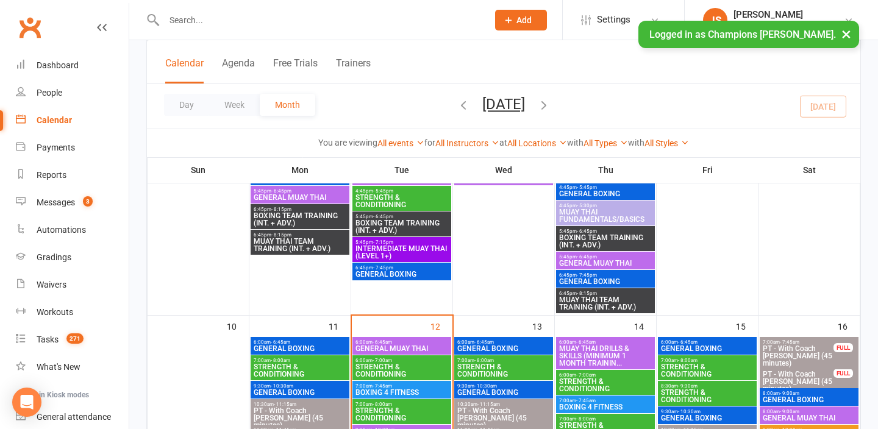
click at [516, 347] on span "GENERAL BOXING" at bounding box center [504, 348] width 94 height 7
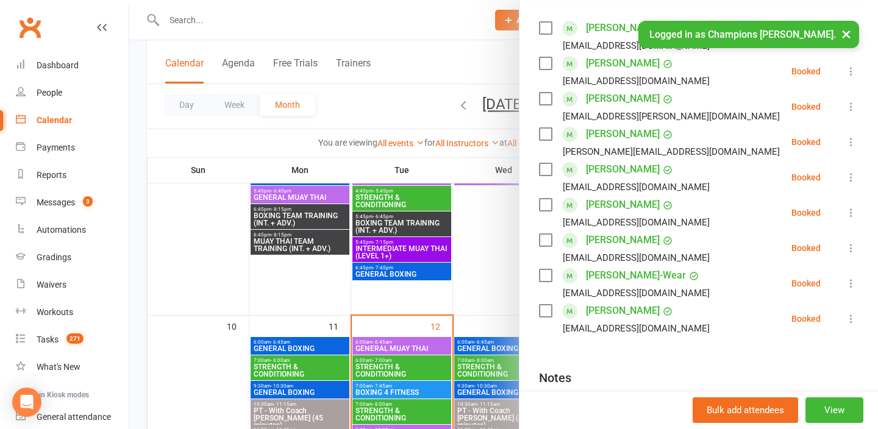
scroll to position [209, 0]
click at [489, 286] on div at bounding box center [503, 214] width 749 height 429
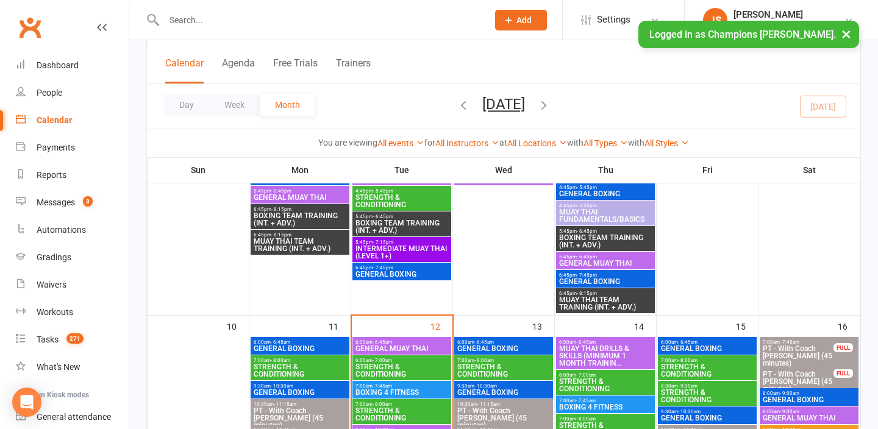
click at [466, 389] on span "GENERAL BOXING" at bounding box center [504, 392] width 94 height 7
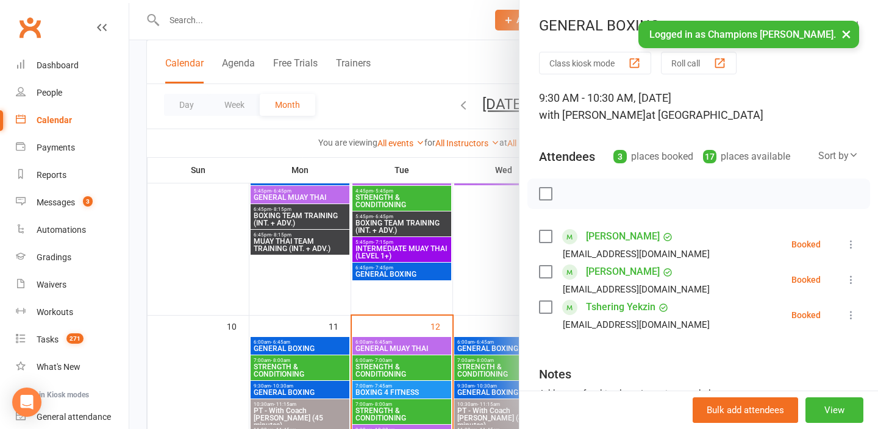
click at [498, 254] on div at bounding box center [503, 214] width 749 height 429
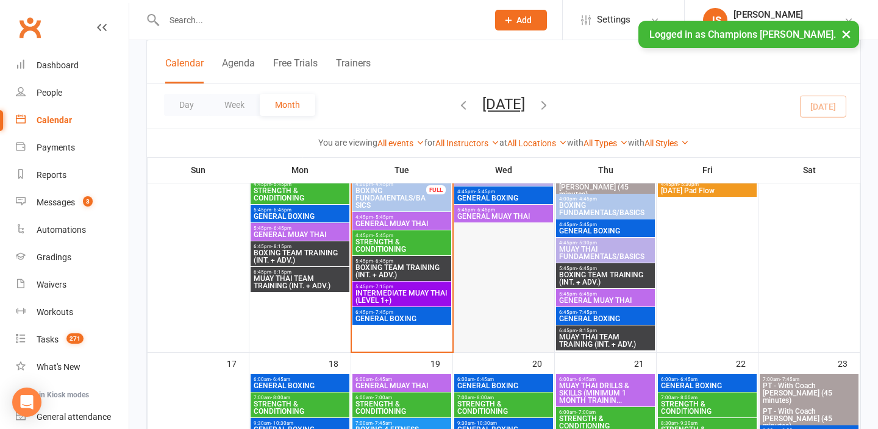
scroll to position [951, 0]
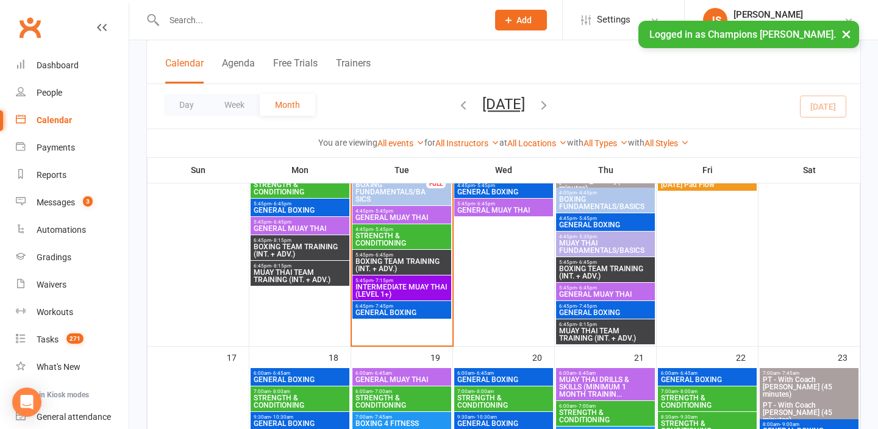
click at [423, 290] on span "INTERMEDIATE MUAY THAI (LEVEL 1+)" at bounding box center [402, 291] width 94 height 15
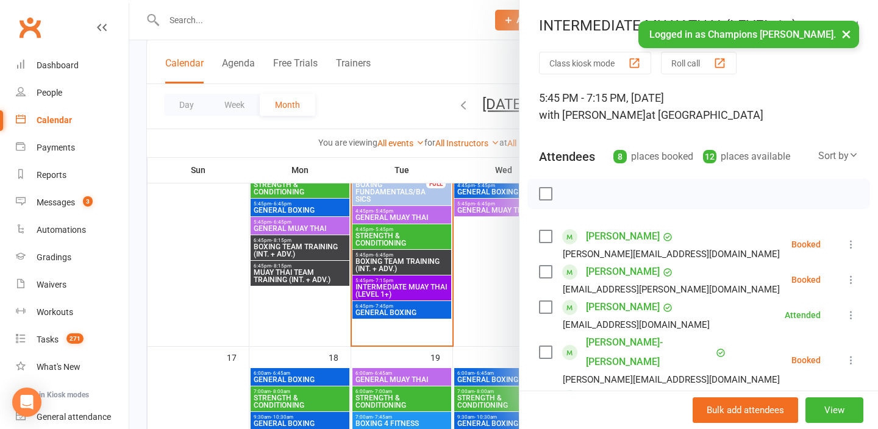
click at [498, 306] on div at bounding box center [503, 214] width 749 height 429
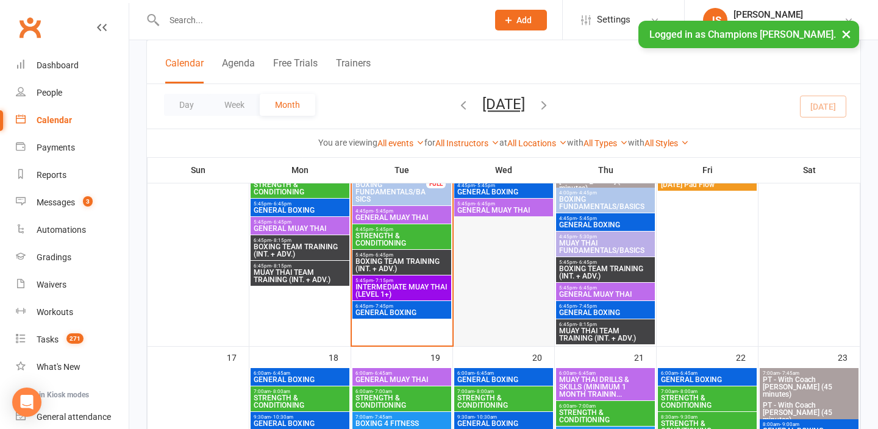
click at [495, 304] on div at bounding box center [504, 180] width 99 height 329
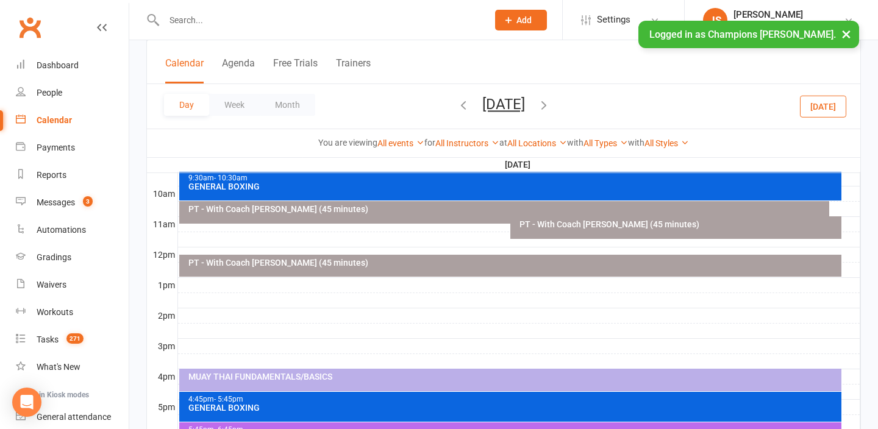
scroll to position [0, 0]
click at [839, 32] on button "×" at bounding box center [847, 34] width 22 height 26
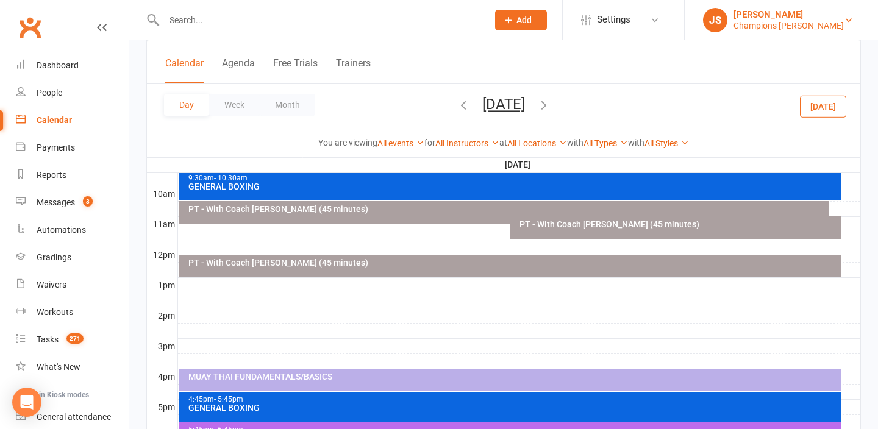
click at [832, 26] on div "Champions Gym Myaree" at bounding box center [789, 25] width 110 height 11
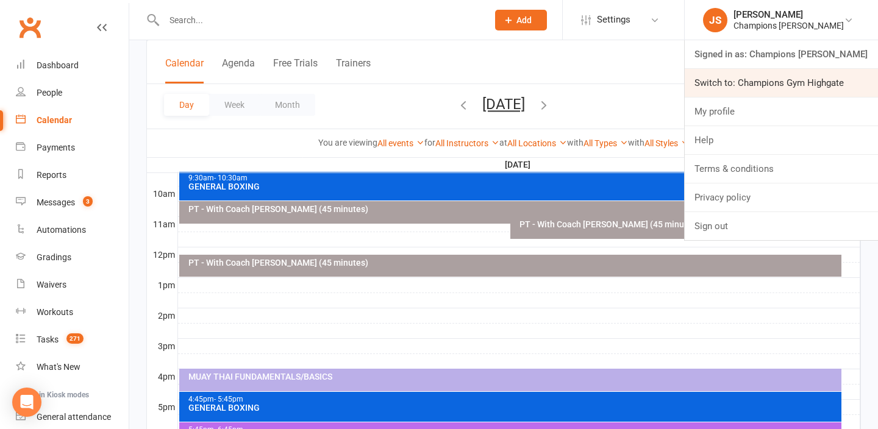
click at [821, 80] on link "Switch to: Champions Gym Highgate" at bounding box center [781, 83] width 193 height 28
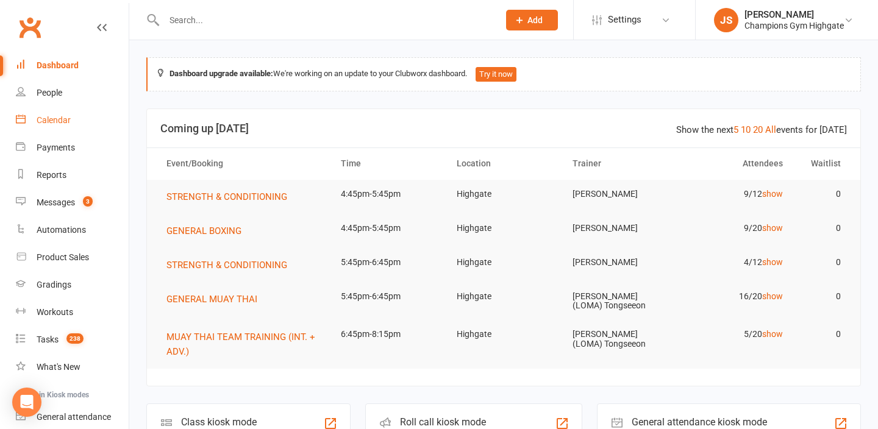
click at [61, 113] on link "Calendar" at bounding box center [72, 120] width 113 height 27
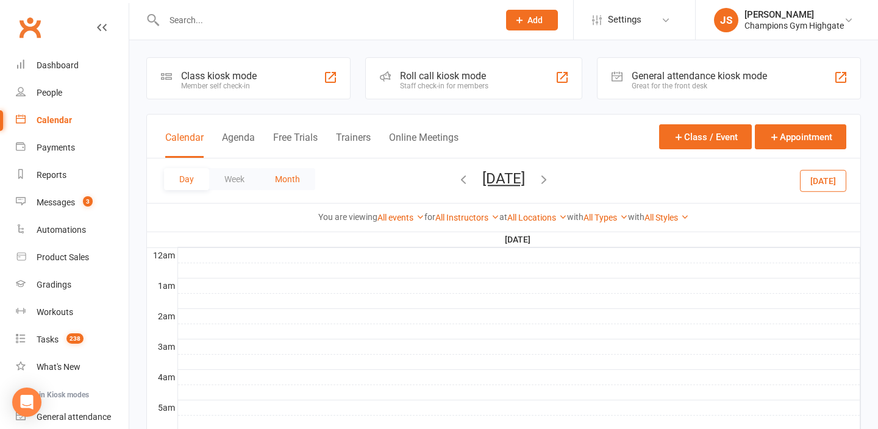
click at [291, 178] on button "Month" at bounding box center [288, 179] width 56 height 22
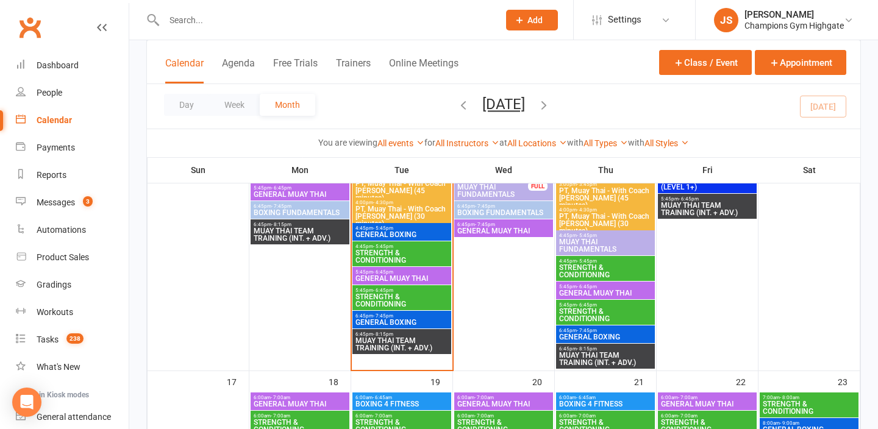
scroll to position [1742, 0]
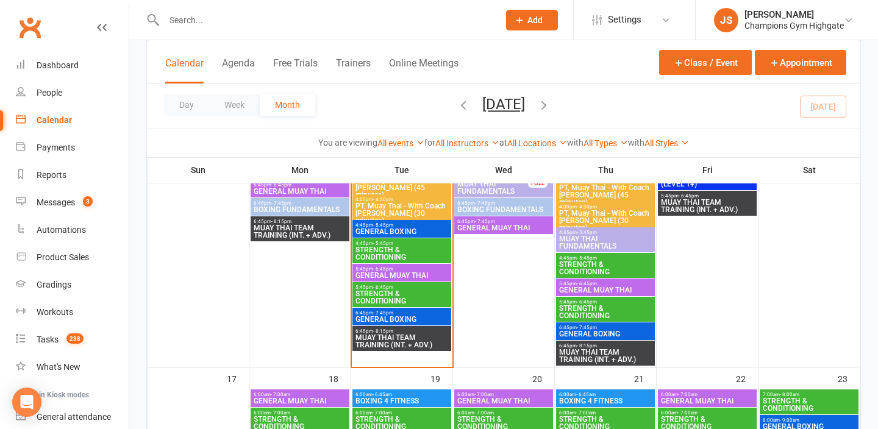
click at [390, 335] on span "MUAY THAI TEAM TRAINING (INT. + ADV.)" at bounding box center [402, 341] width 94 height 15
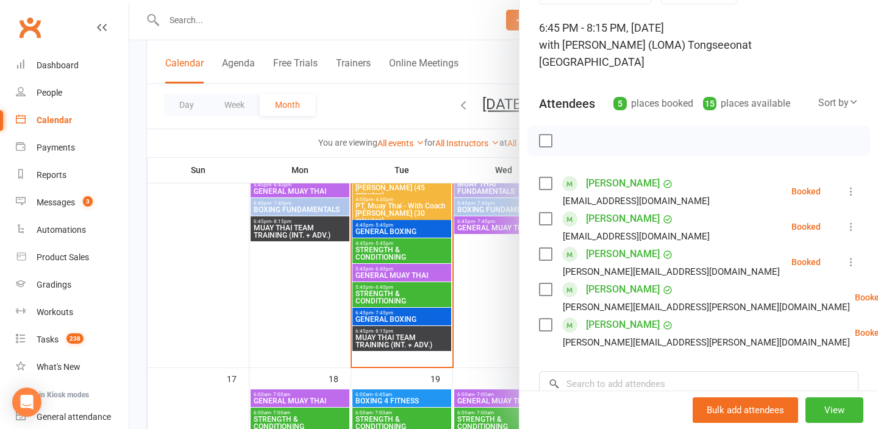
scroll to position [71, 0]
click at [210, 321] on div at bounding box center [503, 214] width 749 height 429
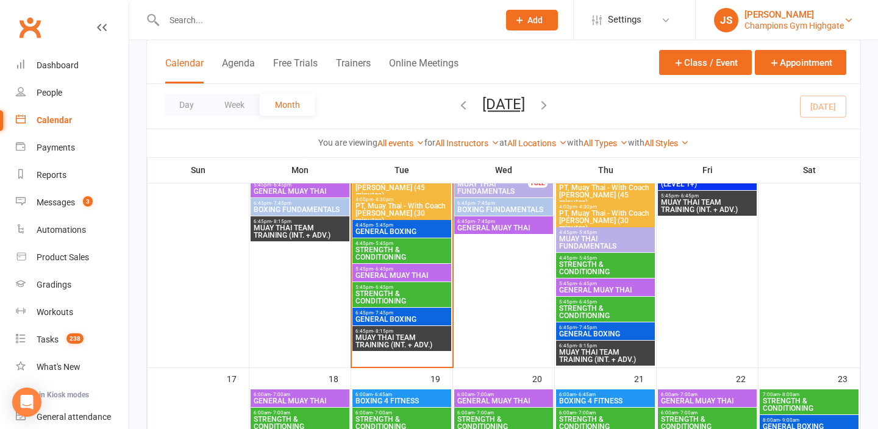
click at [800, 21] on div "Champions Gym Highgate" at bounding box center [794, 25] width 99 height 11
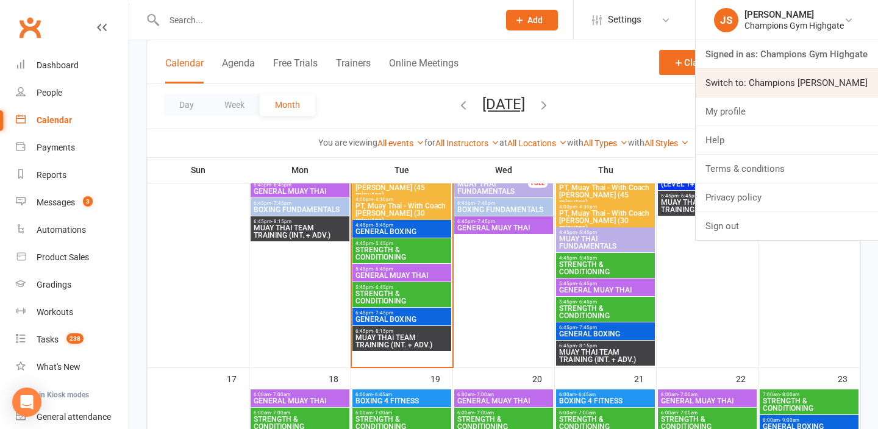
click at [772, 90] on link "Switch to: Champions Gym Myaree" at bounding box center [787, 83] width 182 height 28
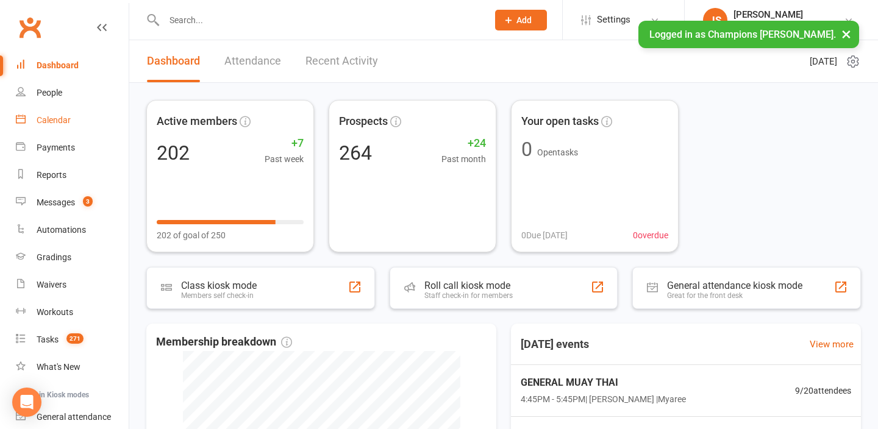
click at [81, 123] on link "Calendar" at bounding box center [72, 120] width 113 height 27
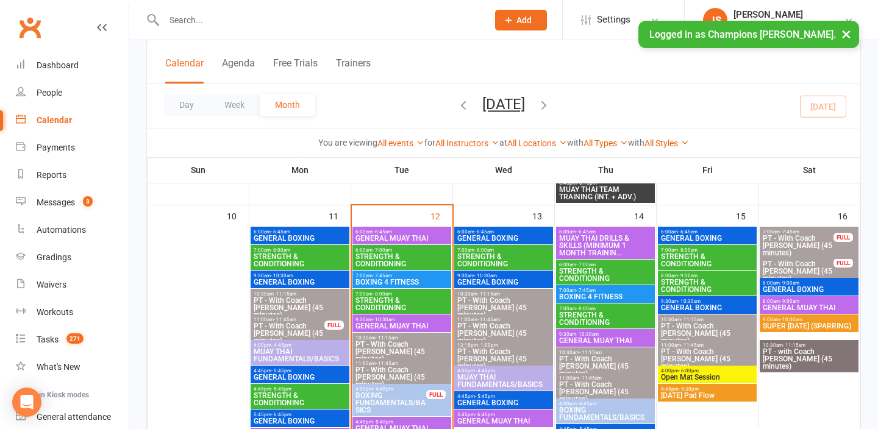
scroll to position [743, 0]
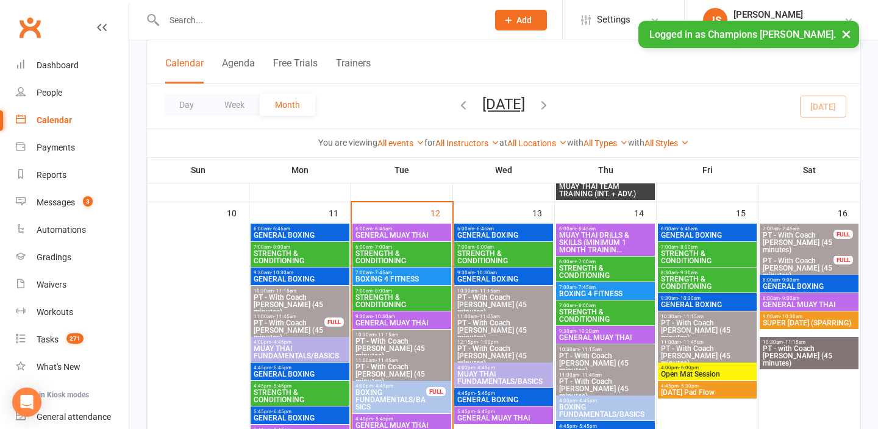
click at [512, 235] on span "GENERAL BOXING" at bounding box center [504, 235] width 94 height 7
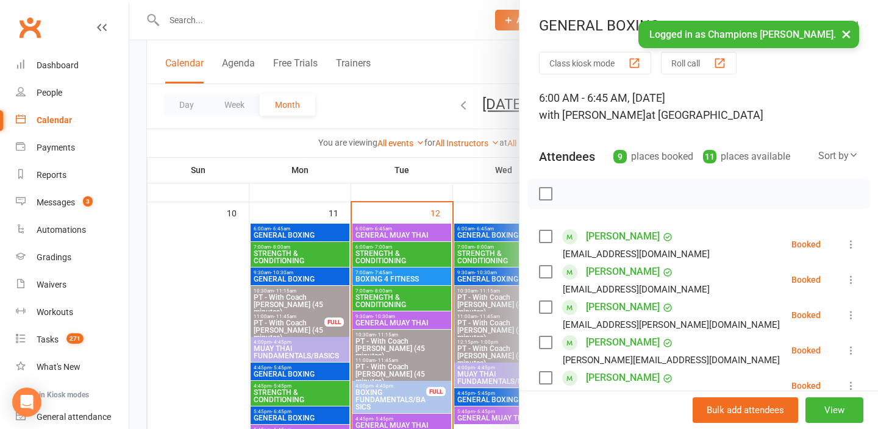
click at [479, 210] on div at bounding box center [503, 214] width 749 height 429
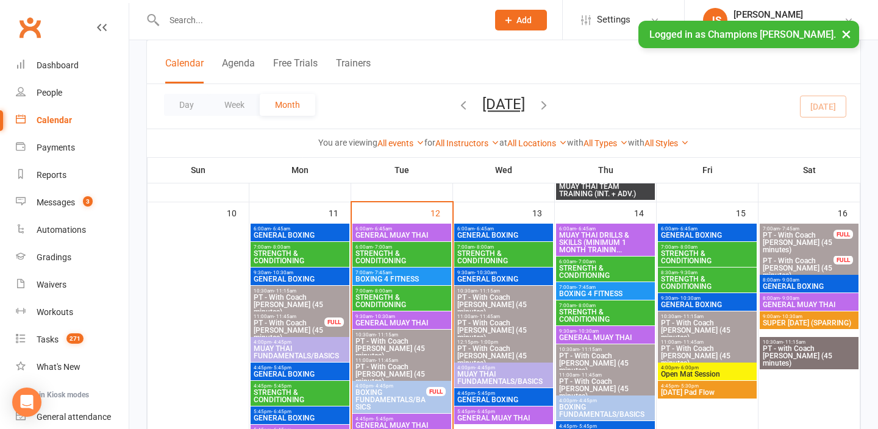
click at [509, 395] on span "4:45pm - 5:45pm" at bounding box center [504, 393] width 94 height 5
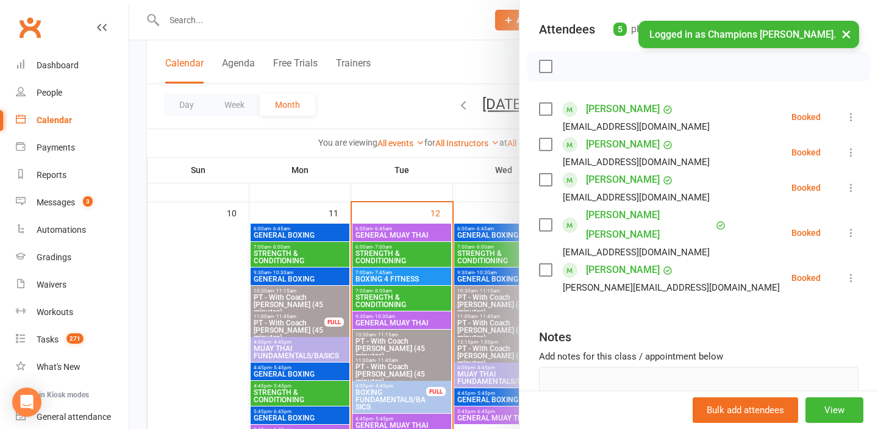
scroll to position [136, 0]
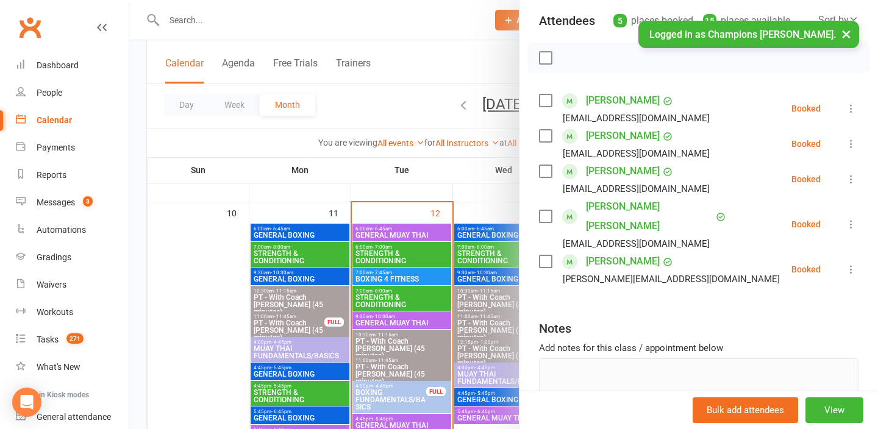
click at [476, 168] on div at bounding box center [503, 214] width 749 height 429
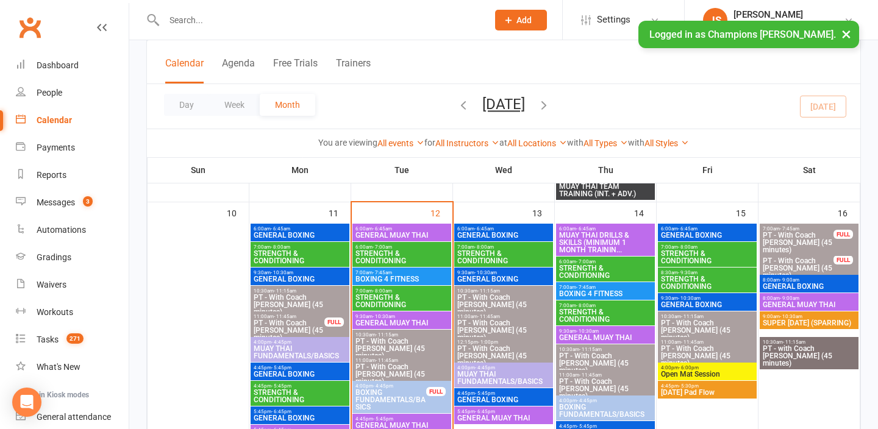
click at [520, 418] on span "GENERAL MUAY THAI" at bounding box center [504, 418] width 94 height 7
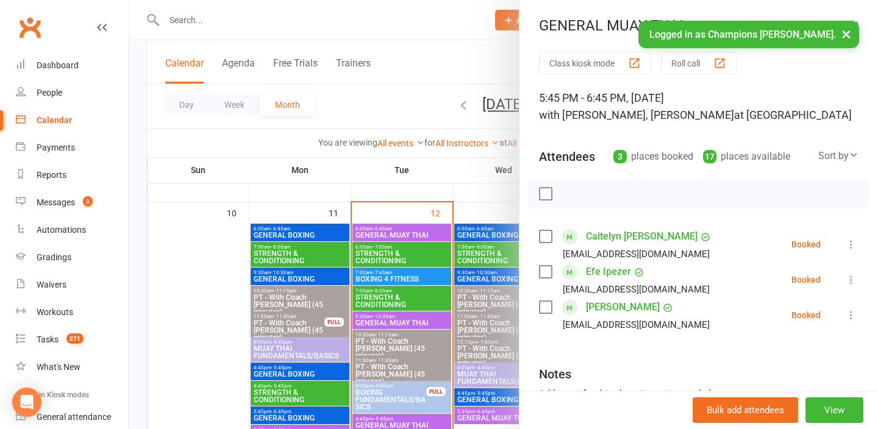
click at [476, 194] on div at bounding box center [503, 214] width 749 height 429
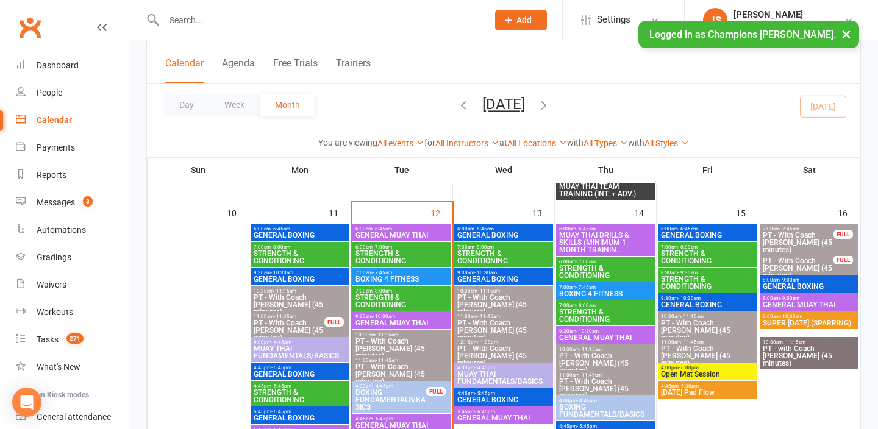
click at [495, 233] on span "GENERAL BOXING" at bounding box center [504, 235] width 94 height 7
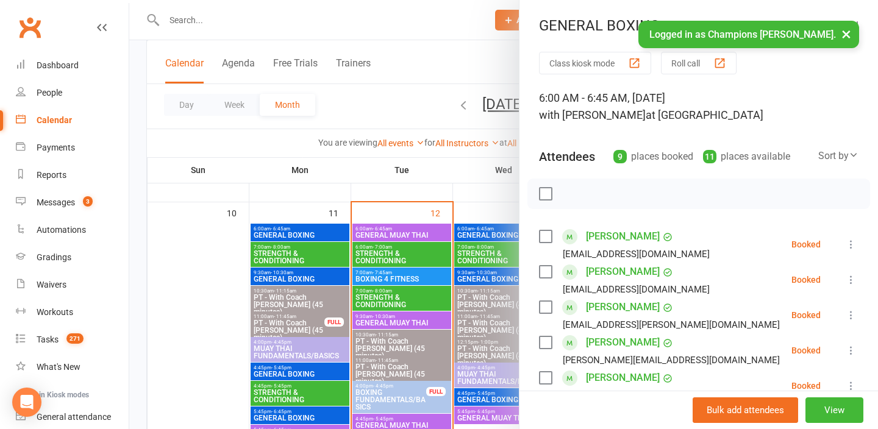
click at [476, 207] on div at bounding box center [503, 214] width 749 height 429
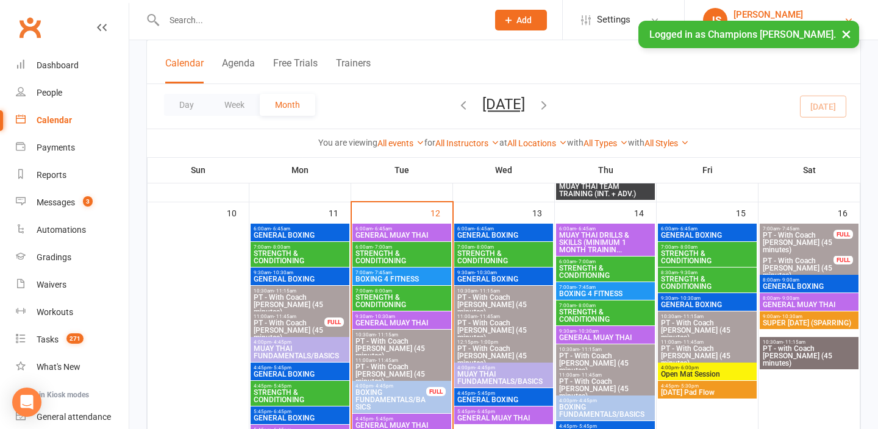
click at [810, 17] on div "[PERSON_NAME]" at bounding box center [789, 14] width 110 height 11
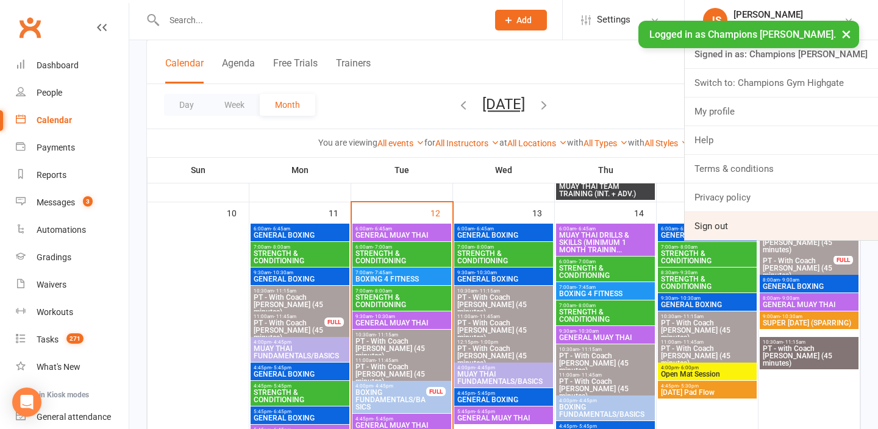
click at [745, 225] on link "Sign out" at bounding box center [781, 226] width 193 height 28
